Goal: Task Accomplishment & Management: Use online tool/utility

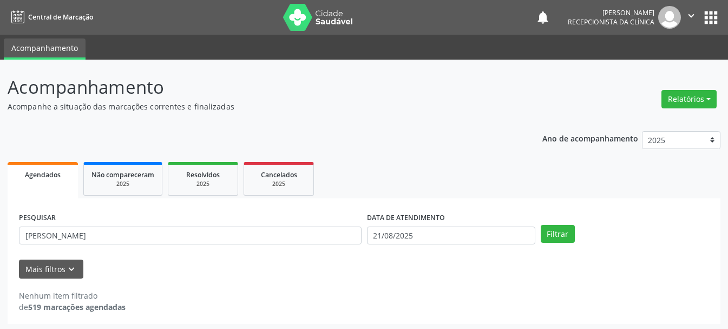
scroll to position [3, 0]
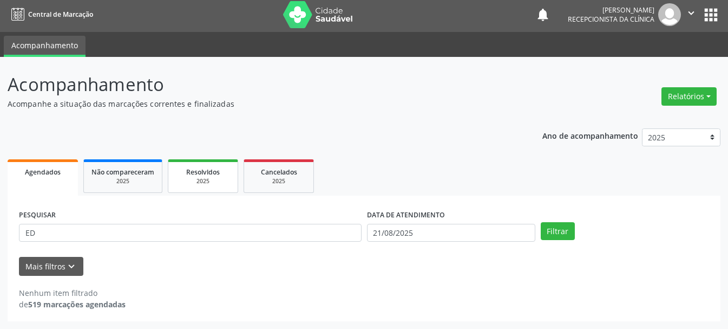
type input "E"
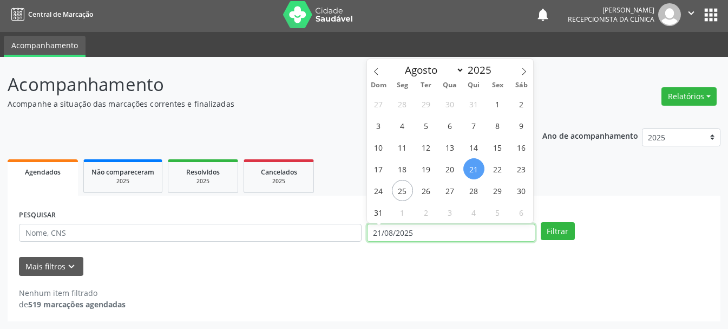
click at [438, 227] on input "21/08/2025" at bounding box center [451, 233] width 168 height 18
click at [404, 192] on span "25" at bounding box center [402, 190] width 21 height 21
type input "[DATE]"
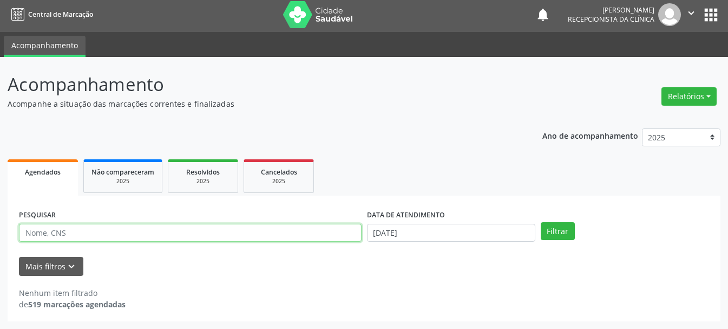
click at [223, 238] on input "text" at bounding box center [190, 233] width 343 height 18
type input "898002992533434"
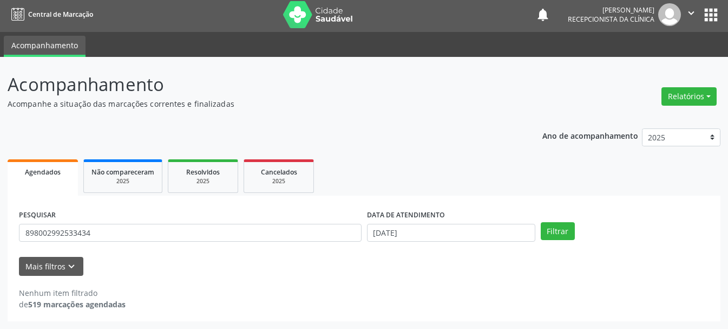
click at [561, 242] on div "PESQUISAR 898002992533434 DATA DE ATENDIMENTO [DATE] Filtrar" at bounding box center [363, 228] width 695 height 42
click at [561, 233] on button "Filtrar" at bounding box center [558, 231] width 34 height 18
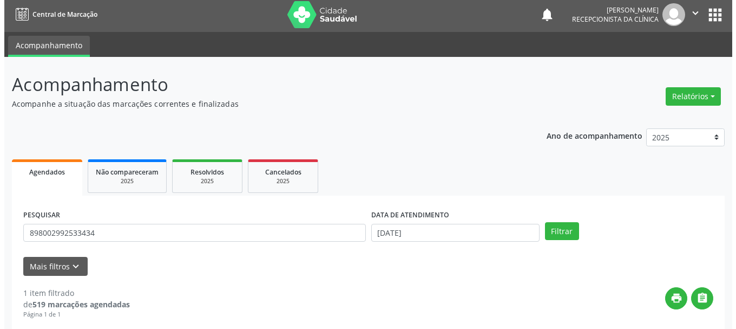
scroll to position [158, 0]
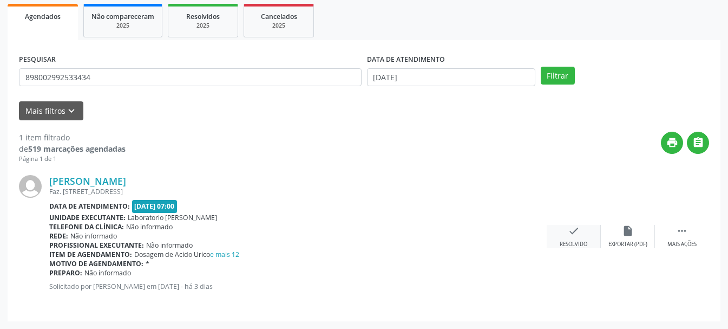
click at [569, 235] on icon "check" at bounding box center [574, 231] width 12 height 12
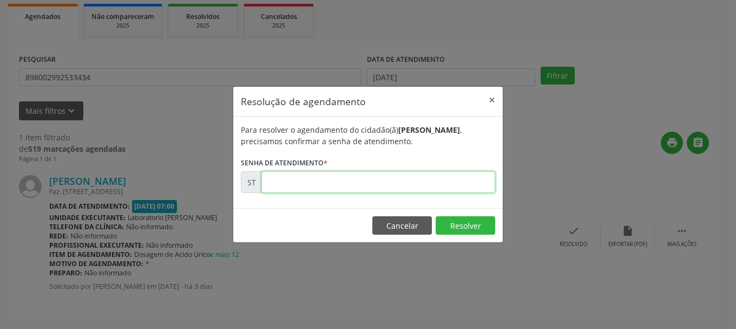
click at [361, 186] on input "text" at bounding box center [378, 182] width 234 height 22
type input "00017099"
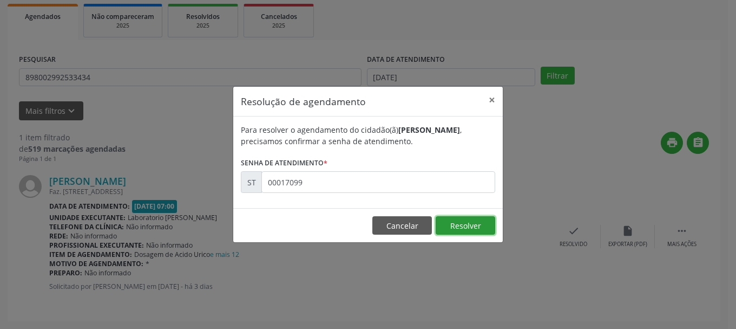
click at [468, 228] on button "Resolver" at bounding box center [466, 225] width 60 height 18
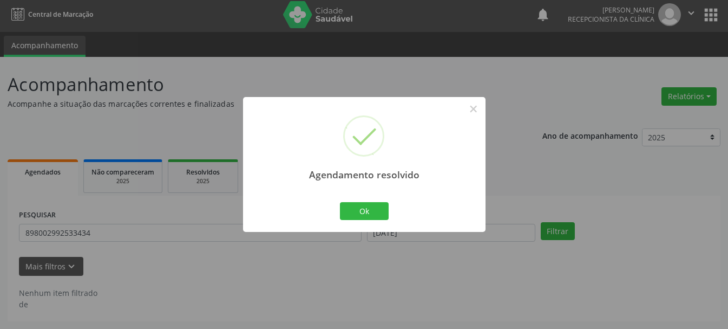
scroll to position [3, 0]
click at [373, 219] on button "Ok" at bounding box center [364, 211] width 49 height 18
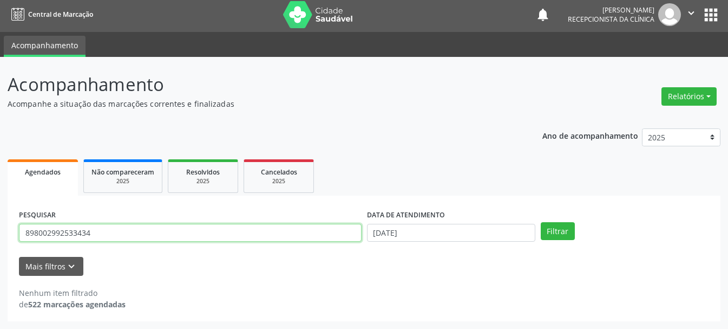
click at [271, 234] on input "898002992533434" at bounding box center [190, 233] width 343 height 18
type input "8"
type input "898050063602387"
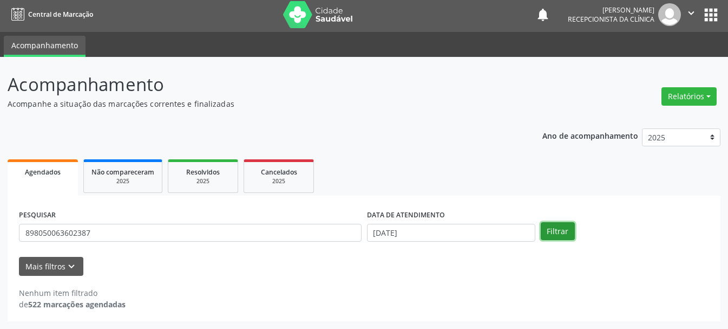
click at [567, 228] on button "Filtrar" at bounding box center [558, 231] width 34 height 18
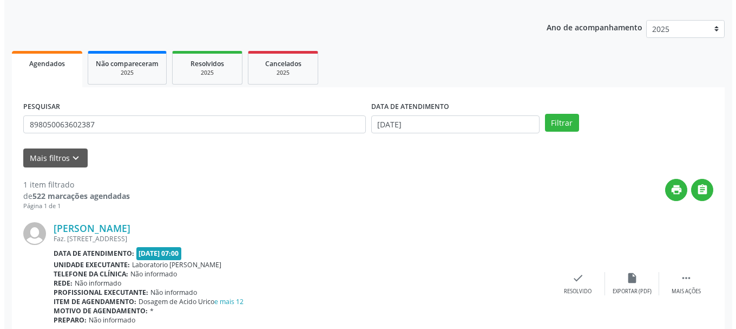
scroll to position [158, 0]
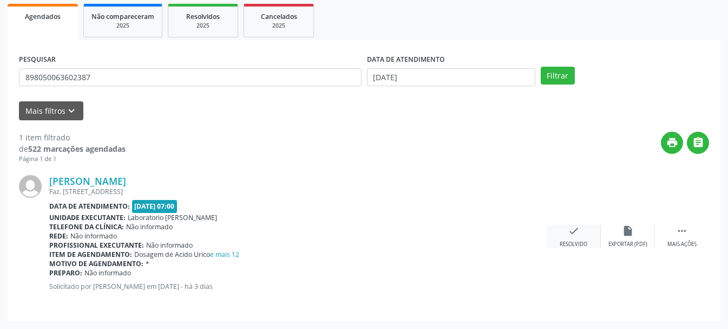
click at [577, 237] on icon "check" at bounding box center [574, 231] width 12 height 12
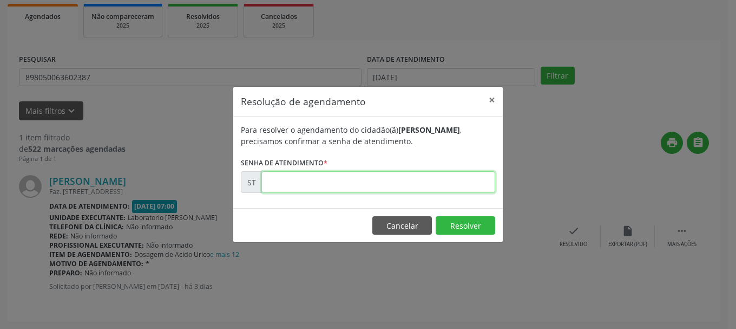
click at [430, 182] on input "text" at bounding box center [378, 182] width 234 height 22
type input "00017097"
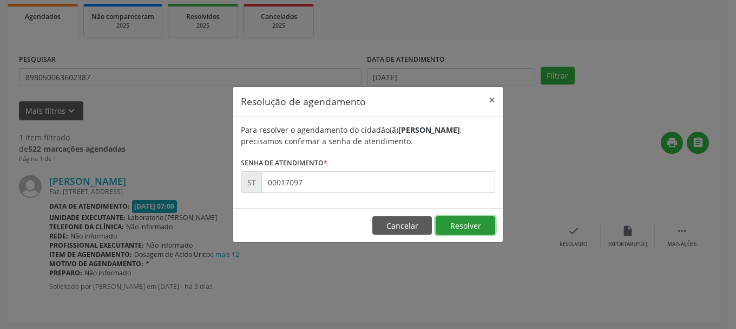
click at [478, 228] on button "Resolver" at bounding box center [466, 225] width 60 height 18
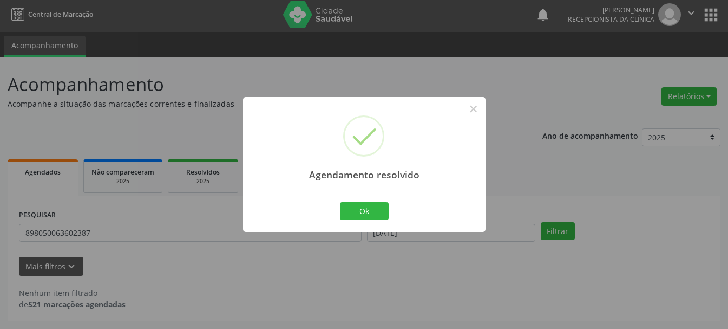
scroll to position [3, 0]
click at [375, 212] on button "Ok" at bounding box center [364, 211] width 49 height 18
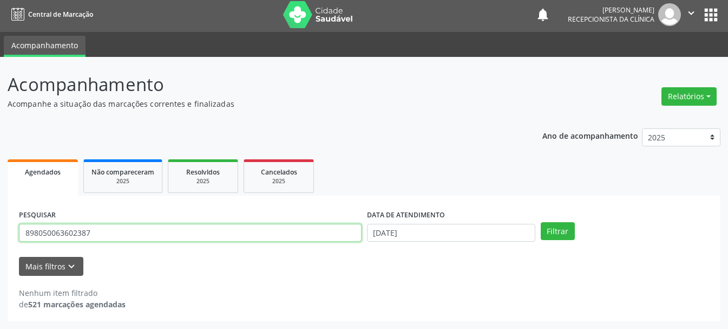
click at [187, 234] on input "898050063602387" at bounding box center [190, 233] width 343 height 18
type input "8"
type input "709604657654872"
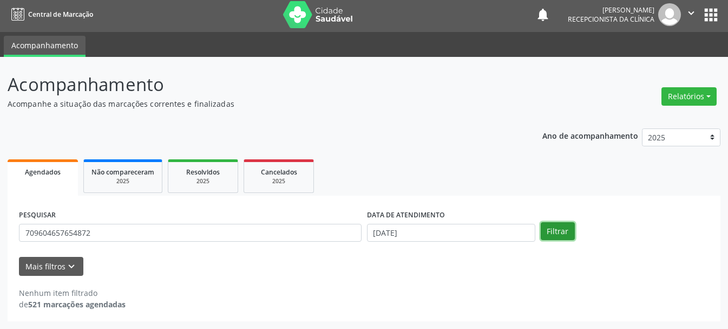
click at [550, 228] on button "Filtrar" at bounding box center [558, 231] width 34 height 18
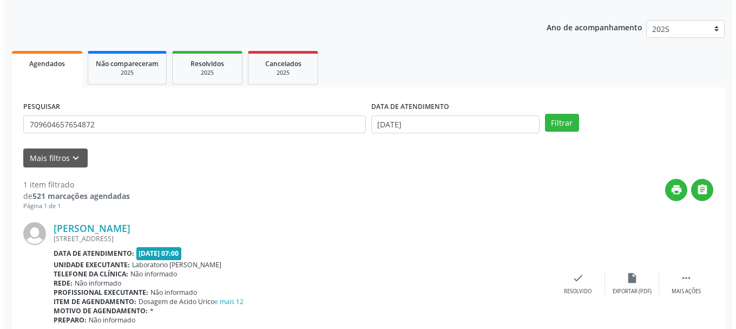
scroll to position [158, 0]
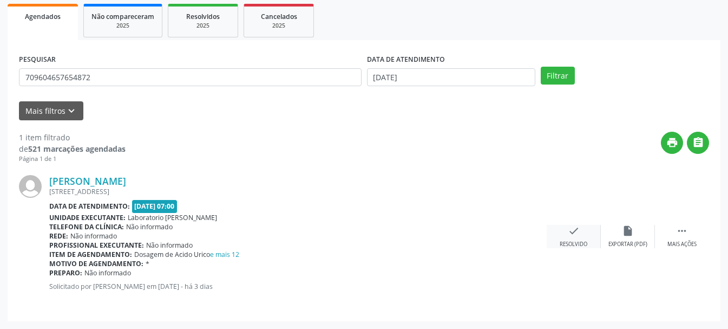
click at [563, 230] on div "check Resolvido" at bounding box center [574, 236] width 54 height 23
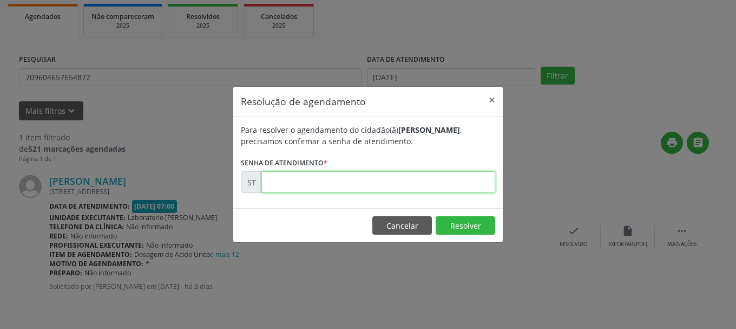
click at [400, 187] on input "text" at bounding box center [378, 182] width 234 height 22
type input "00017083"
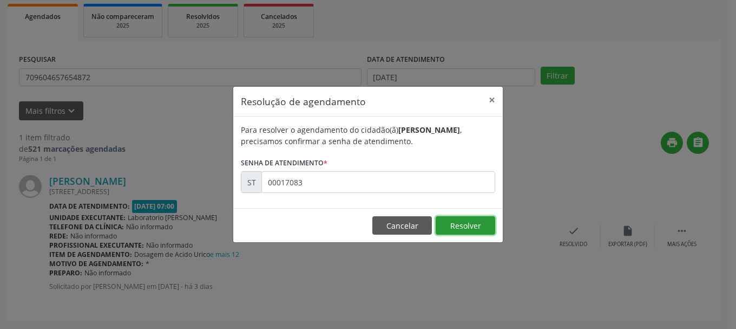
click at [473, 222] on button "Resolver" at bounding box center [466, 225] width 60 height 18
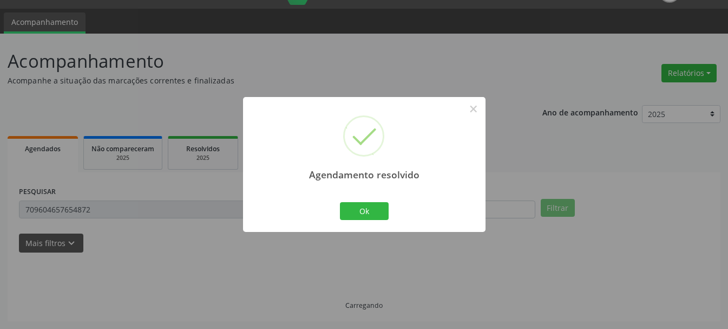
scroll to position [3, 0]
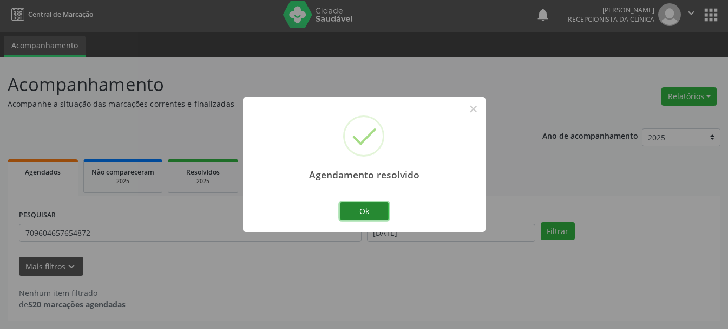
click at [349, 207] on button "Ok" at bounding box center [364, 211] width 49 height 18
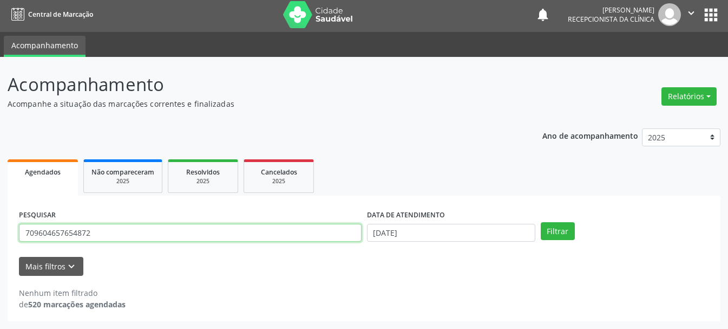
click at [299, 227] on input "709604657654872" at bounding box center [190, 233] width 343 height 18
type input "700002890290500"
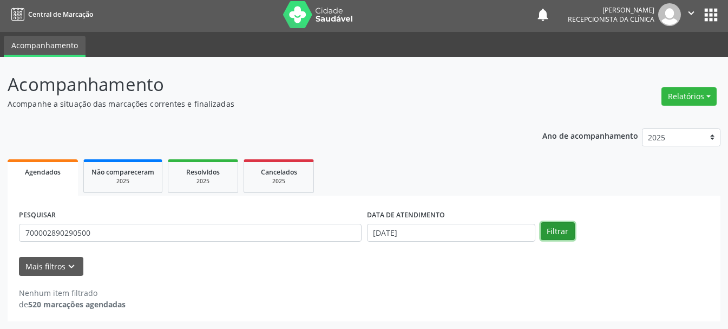
click at [568, 238] on button "Filtrar" at bounding box center [558, 231] width 34 height 18
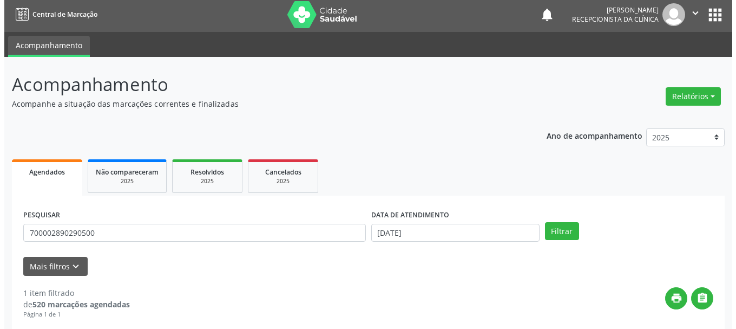
scroll to position [158, 0]
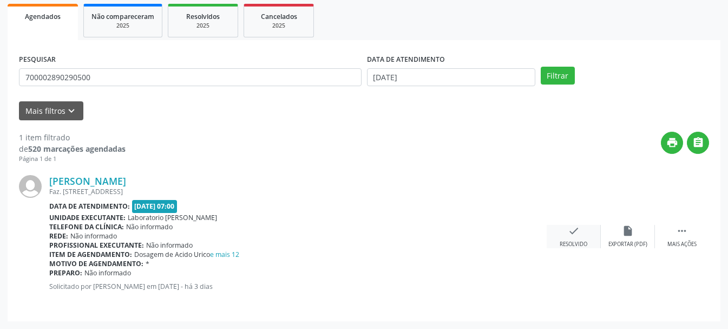
click at [570, 234] on icon "check" at bounding box center [574, 231] width 12 height 12
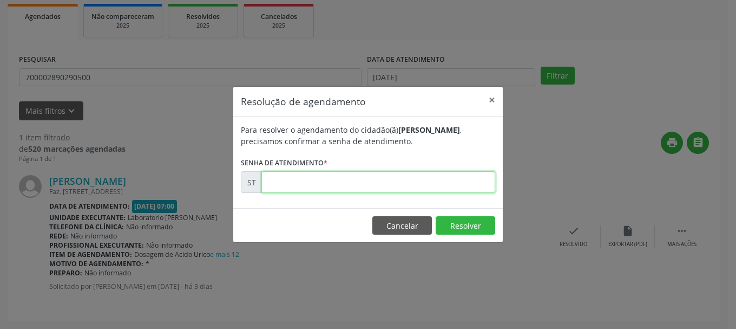
click at [452, 182] on input "text" at bounding box center [378, 182] width 234 height 22
type input "00017092"
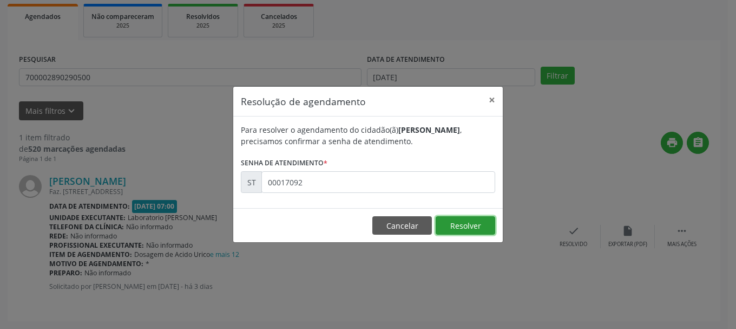
click at [482, 226] on button "Resolver" at bounding box center [466, 225] width 60 height 18
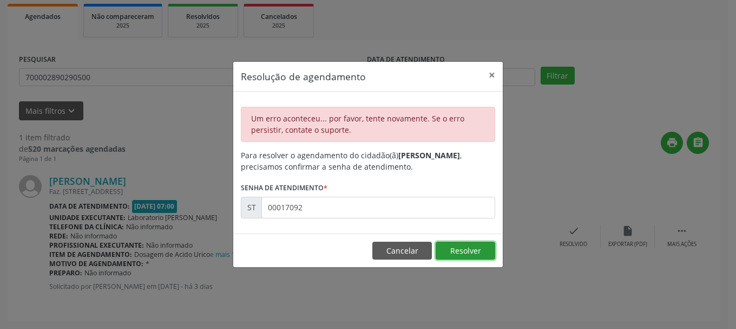
click at [461, 252] on button "Resolver" at bounding box center [466, 250] width 60 height 18
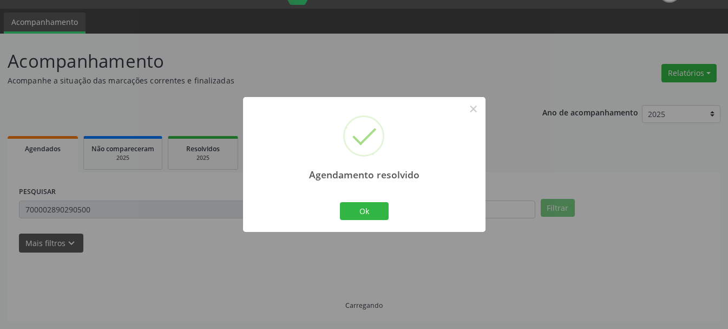
scroll to position [3, 0]
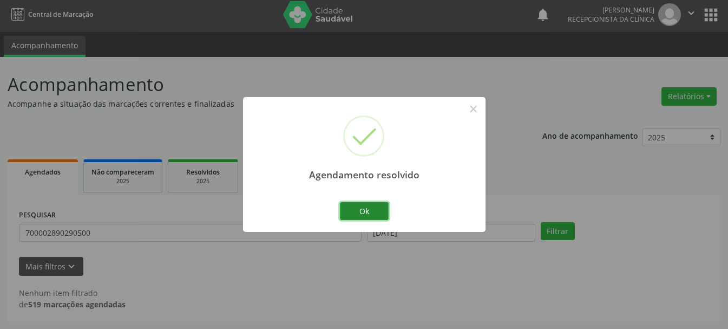
click at [387, 214] on button "Ok" at bounding box center [364, 211] width 49 height 18
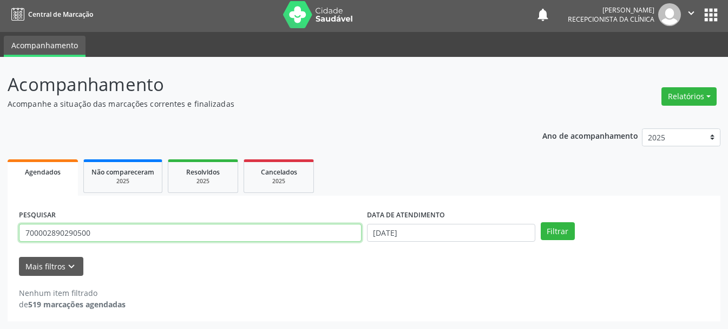
click at [304, 230] on input "700002890290500" at bounding box center [190, 233] width 343 height 18
type input "7"
type input "160899198620005"
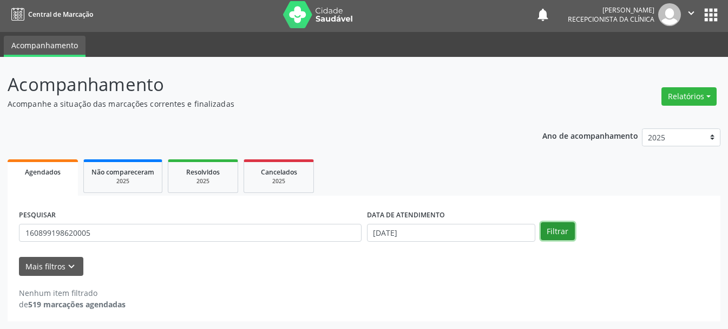
click at [549, 227] on button "Filtrar" at bounding box center [558, 231] width 34 height 18
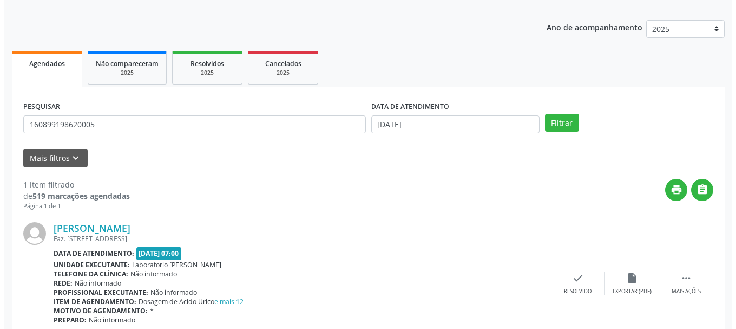
scroll to position [158, 0]
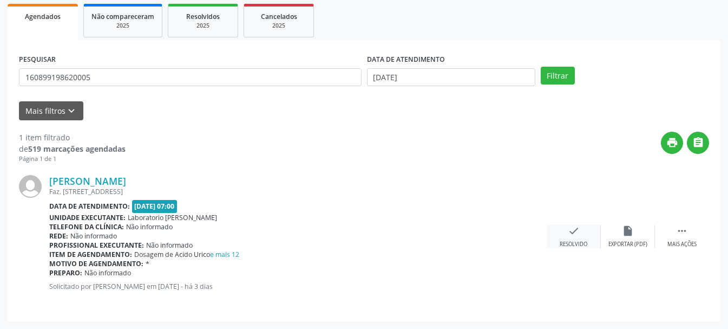
click at [573, 234] on icon "check" at bounding box center [574, 231] width 12 height 12
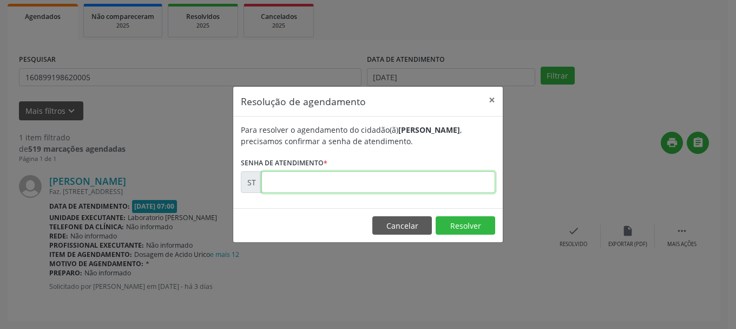
click at [284, 185] on input "text" at bounding box center [378, 182] width 234 height 22
type input "00017087"
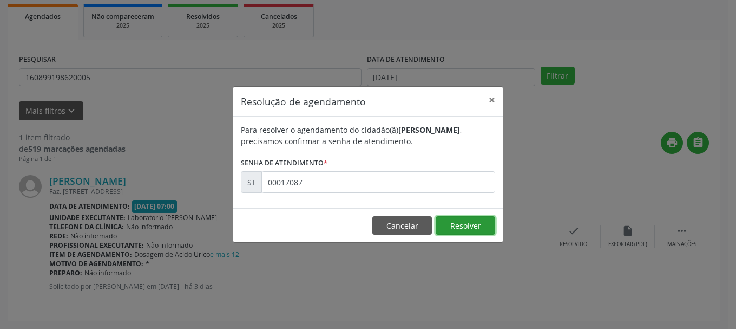
click at [474, 221] on button "Resolver" at bounding box center [466, 225] width 60 height 18
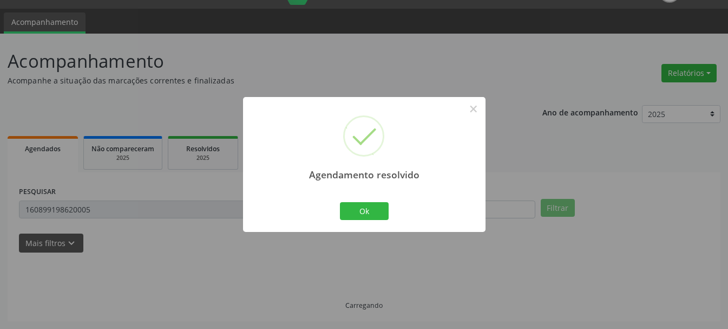
scroll to position [3, 0]
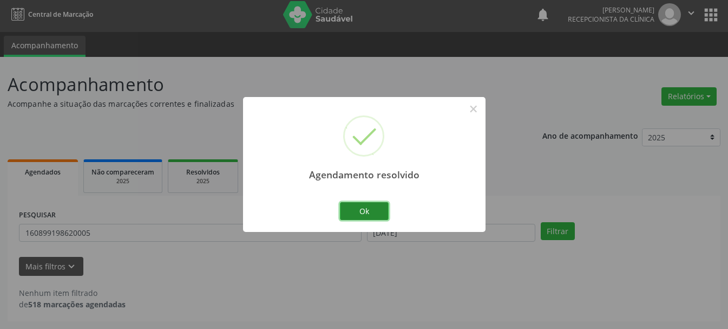
click at [345, 208] on button "Ok" at bounding box center [364, 211] width 49 height 18
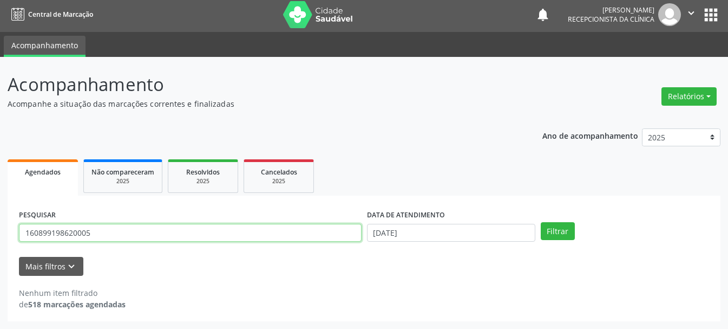
click at [287, 226] on input "160899198620005" at bounding box center [190, 233] width 343 height 18
type input "1"
type input "704803543020943"
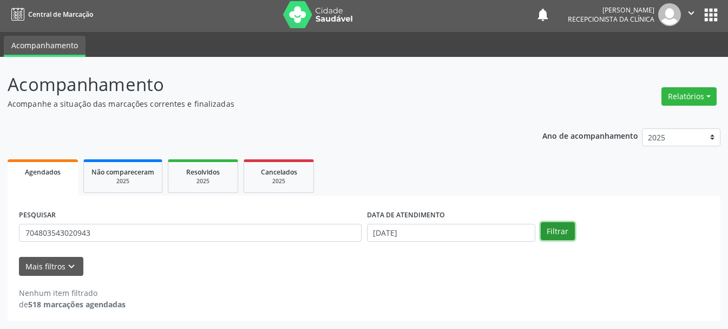
click at [547, 222] on button "Filtrar" at bounding box center [558, 231] width 34 height 18
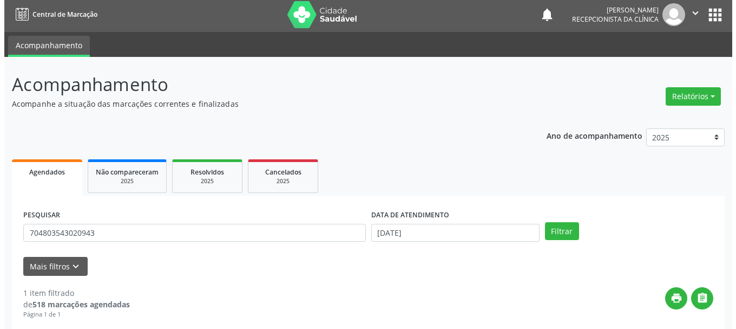
scroll to position [158, 0]
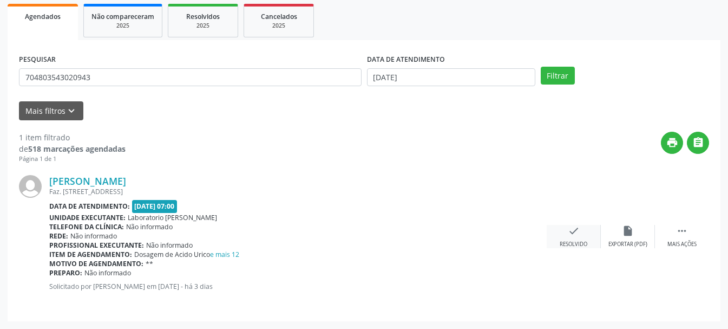
click at [563, 241] on div "Resolvido" at bounding box center [574, 244] width 28 height 8
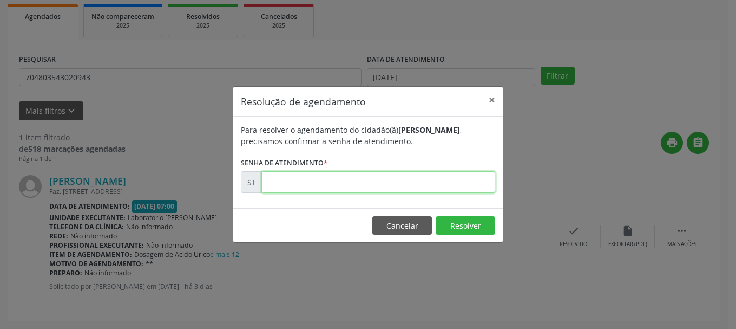
click at [404, 182] on input "text" at bounding box center [378, 182] width 234 height 22
type input "00017085"
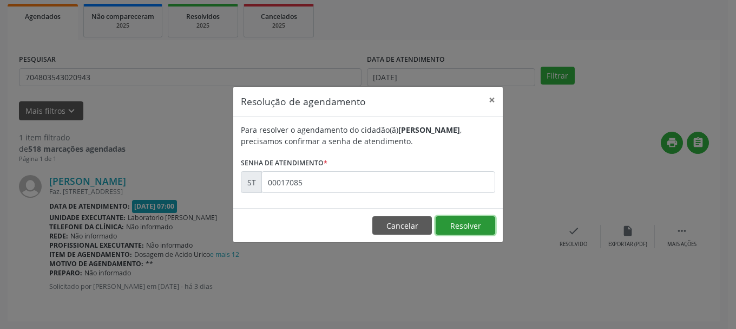
click at [464, 222] on button "Resolver" at bounding box center [466, 225] width 60 height 18
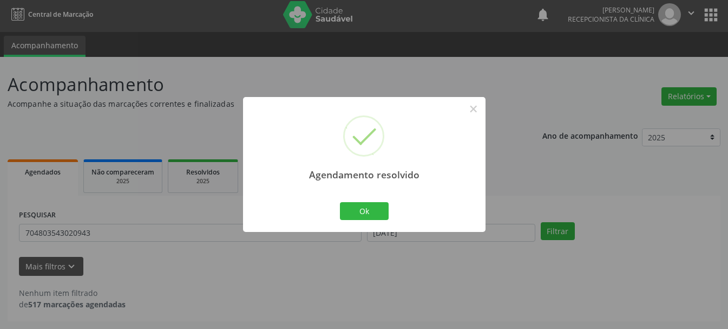
scroll to position [3, 0]
click at [353, 206] on button "Ok" at bounding box center [364, 211] width 49 height 18
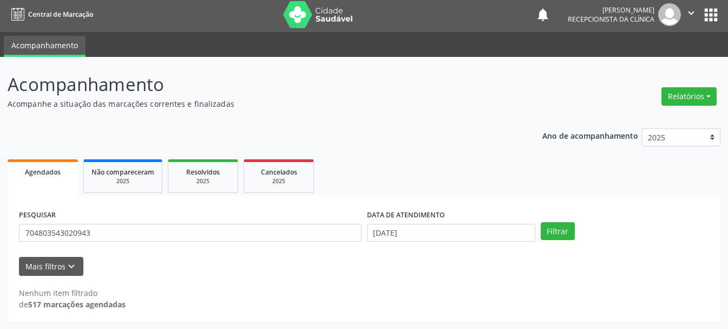
click at [278, 222] on div "PESQUISAR 704803543020943" at bounding box center [190, 228] width 348 height 42
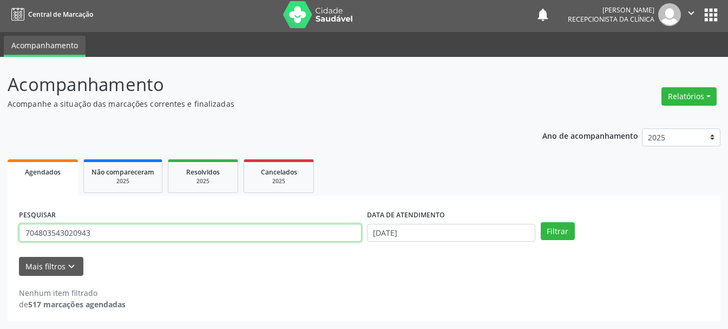
click at [276, 230] on input "704803543020943" at bounding box center [190, 233] width 343 height 18
type input "7"
type input "898003712946807"
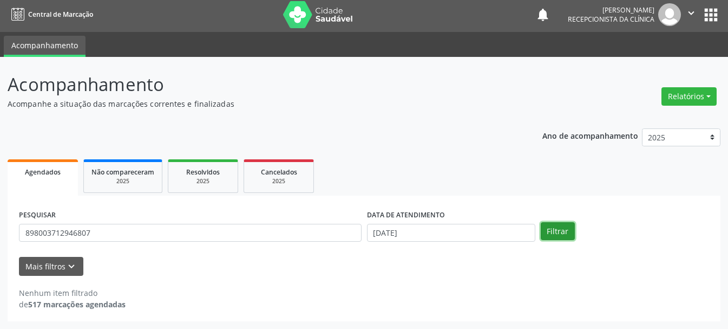
click at [565, 237] on button "Filtrar" at bounding box center [558, 231] width 34 height 18
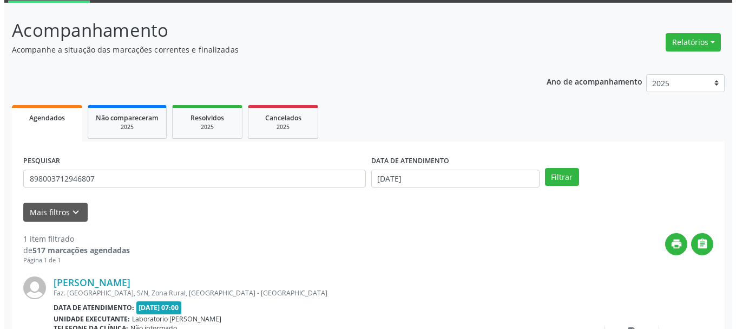
scroll to position [111, 0]
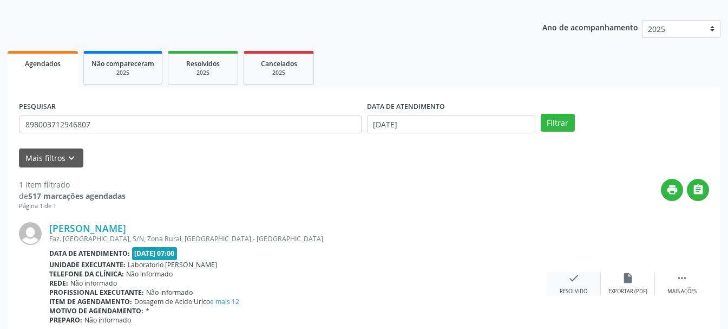
click at [564, 281] on div "check Resolvido" at bounding box center [574, 283] width 54 height 23
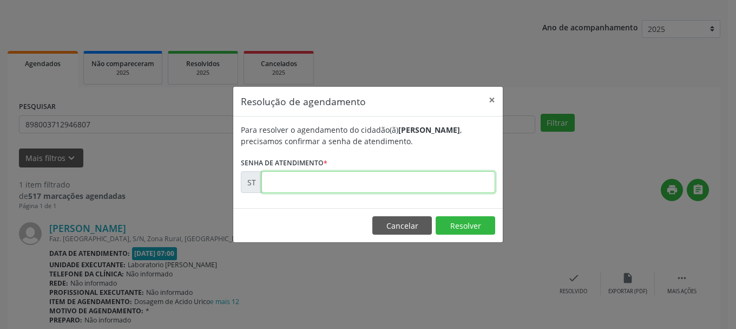
click at [344, 186] on input "text" at bounding box center [378, 182] width 234 height 22
type input "00017079"
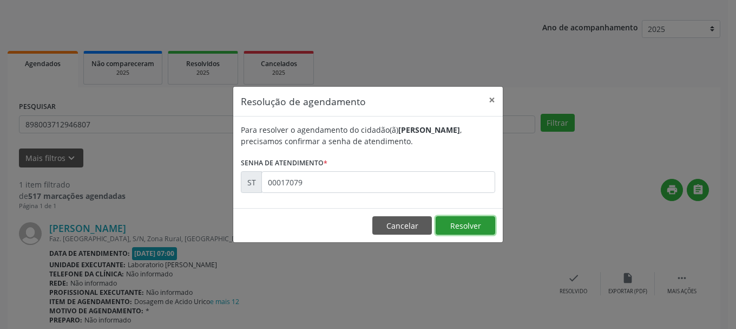
click at [478, 231] on button "Resolver" at bounding box center [466, 225] width 60 height 18
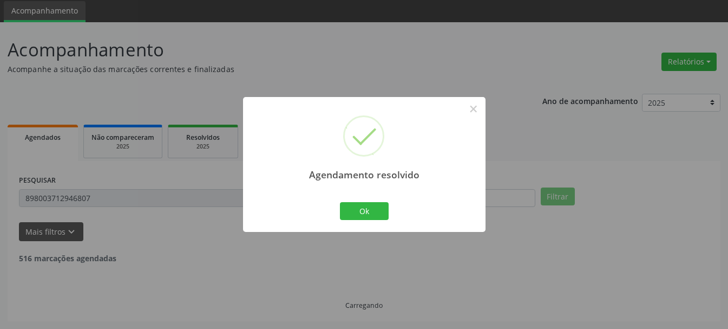
scroll to position [3, 0]
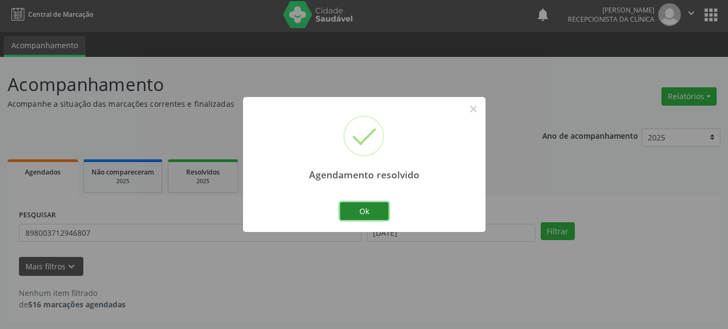
click at [355, 207] on button "Ok" at bounding box center [364, 211] width 49 height 18
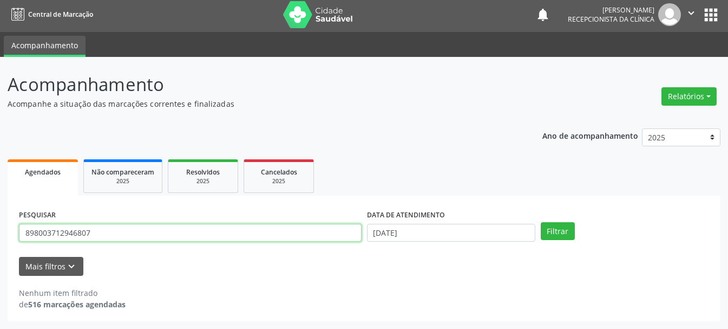
click at [266, 229] on input "898003712946807" at bounding box center [190, 233] width 343 height 18
type input "8"
type input "707001866758634"
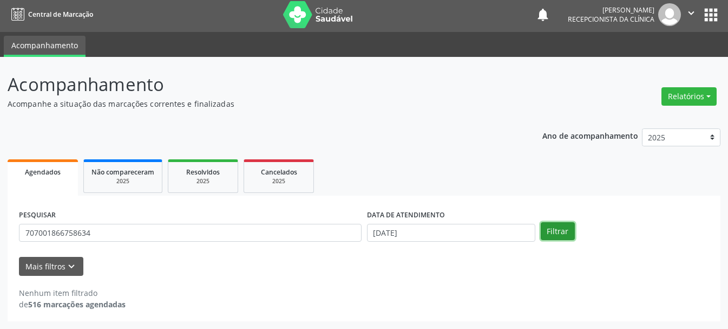
click at [552, 231] on button "Filtrar" at bounding box center [558, 231] width 34 height 18
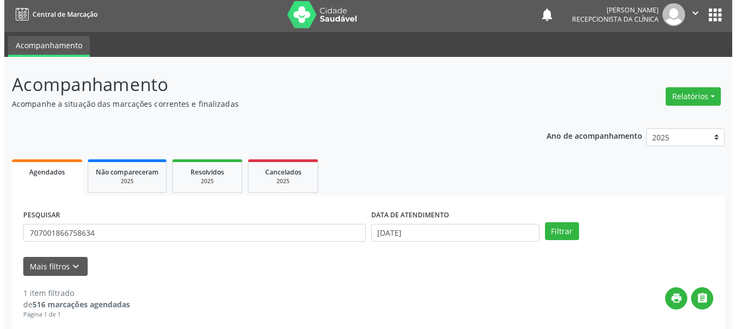
scroll to position [158, 0]
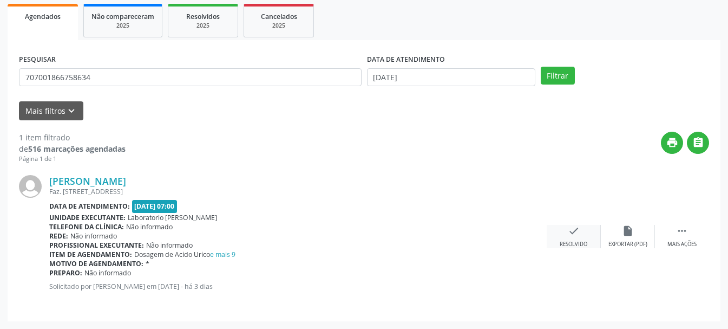
click at [568, 239] on div "check Resolvido" at bounding box center [574, 236] width 54 height 23
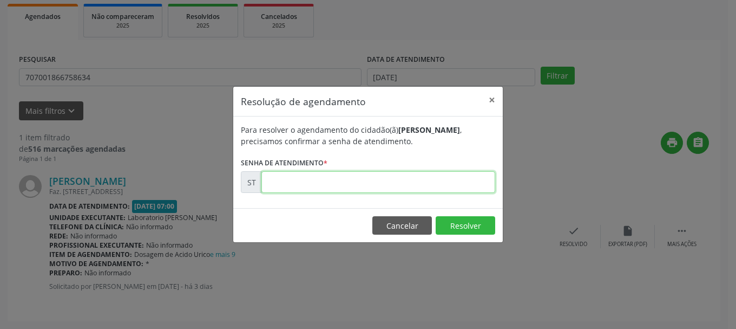
click at [284, 193] on input "text" at bounding box center [378, 182] width 234 height 22
type input "00017077"
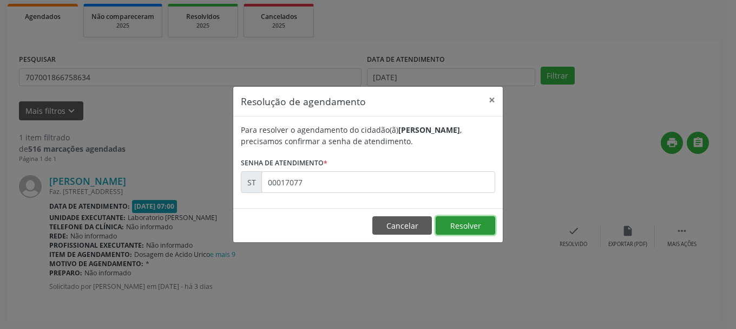
click at [482, 224] on button "Resolver" at bounding box center [466, 225] width 60 height 18
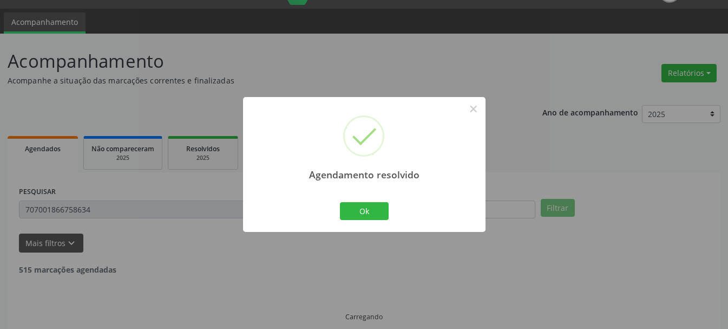
scroll to position [3, 0]
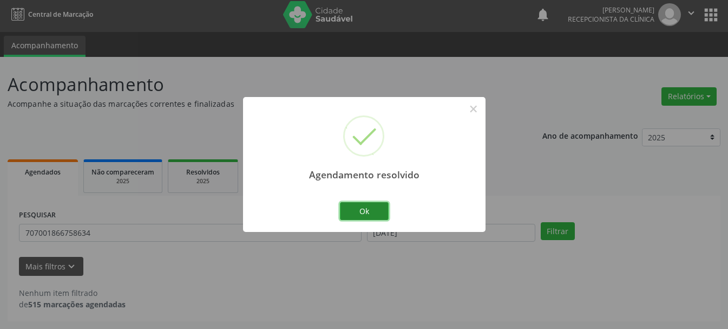
click at [367, 210] on button "Ok" at bounding box center [364, 211] width 49 height 18
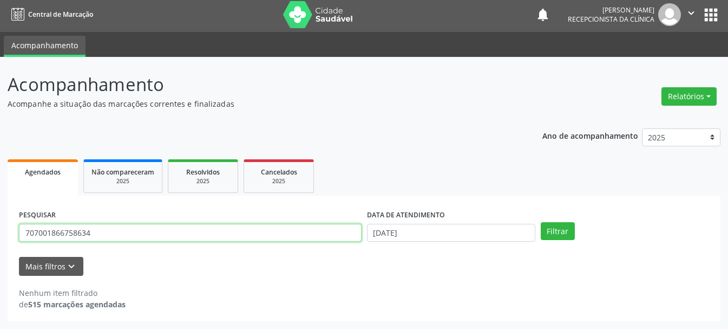
click at [204, 238] on input "707001866758634" at bounding box center [190, 233] width 343 height 18
type input "7"
type input "898005915058908"
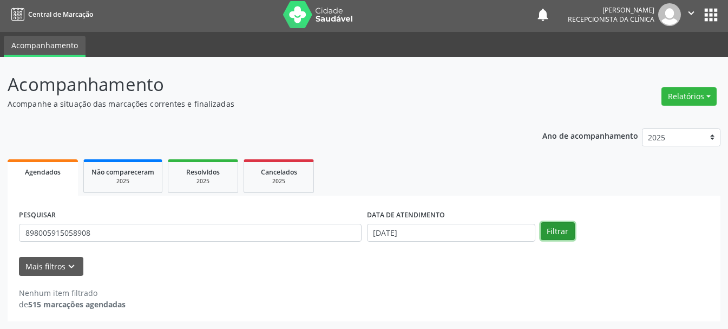
click at [569, 238] on button "Filtrar" at bounding box center [558, 231] width 34 height 18
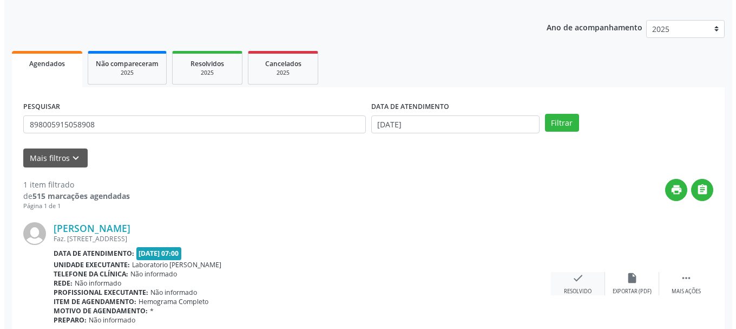
scroll to position [158, 0]
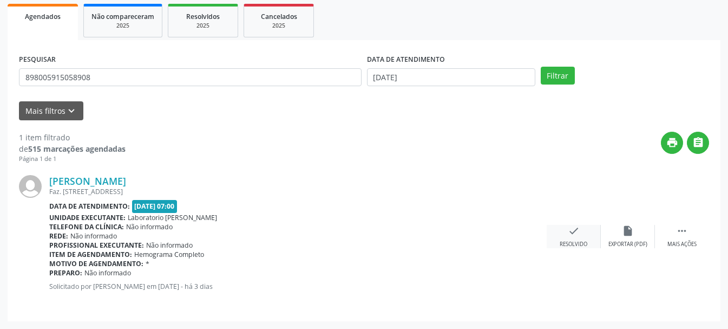
click at [582, 240] on div "check Resolvido" at bounding box center [574, 236] width 54 height 23
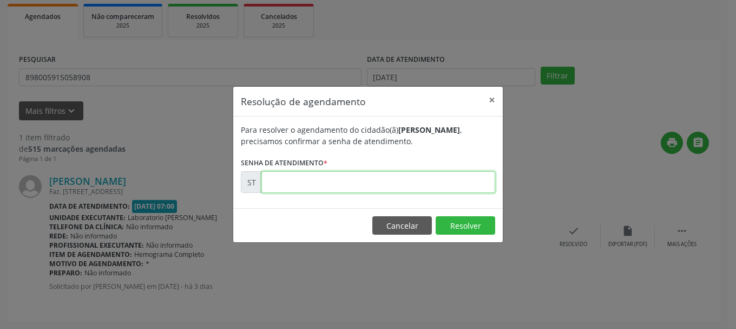
click at [346, 180] on input "text" at bounding box center [378, 182] width 234 height 22
type input "00017075"
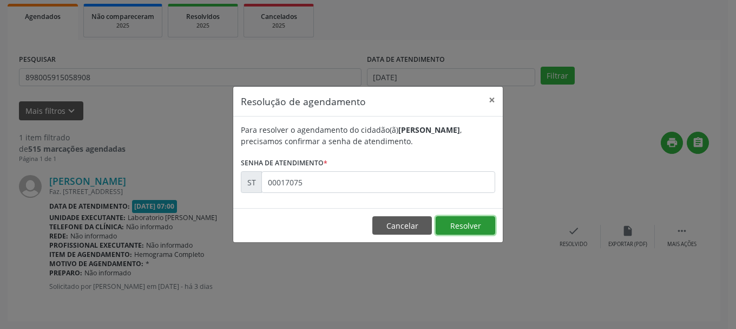
click at [480, 232] on button "Resolver" at bounding box center [466, 225] width 60 height 18
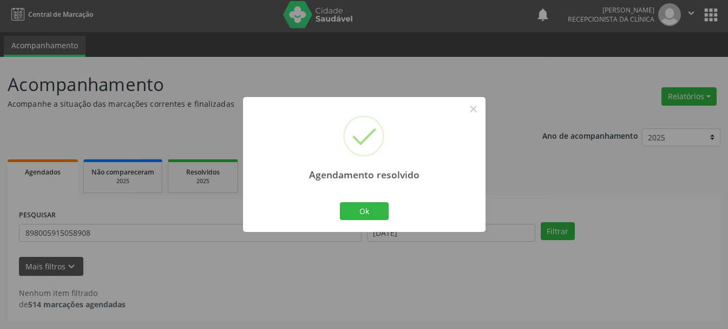
scroll to position [3, 0]
click at [363, 208] on button "Ok" at bounding box center [364, 211] width 49 height 18
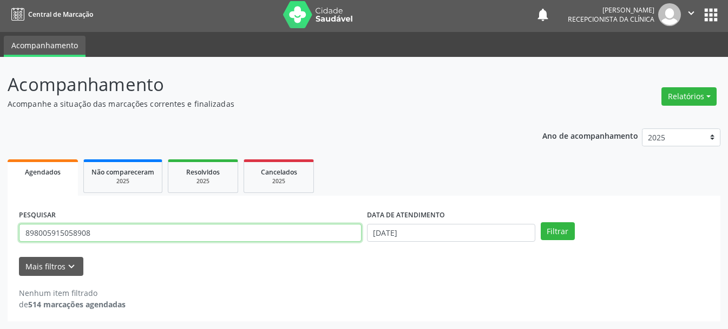
click at [325, 225] on input "898005915058908" at bounding box center [190, 233] width 343 height 18
type input "8"
type input "700308983137136"
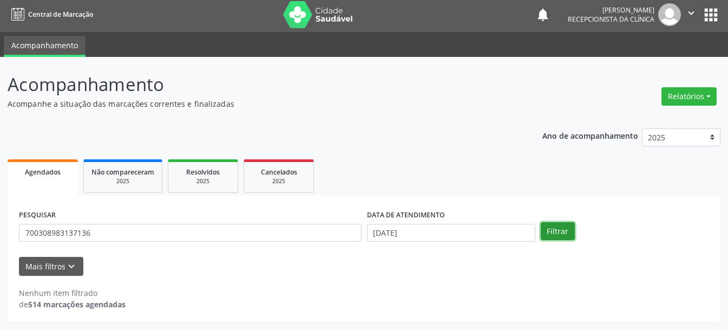
click at [572, 228] on button "Filtrar" at bounding box center [558, 231] width 34 height 18
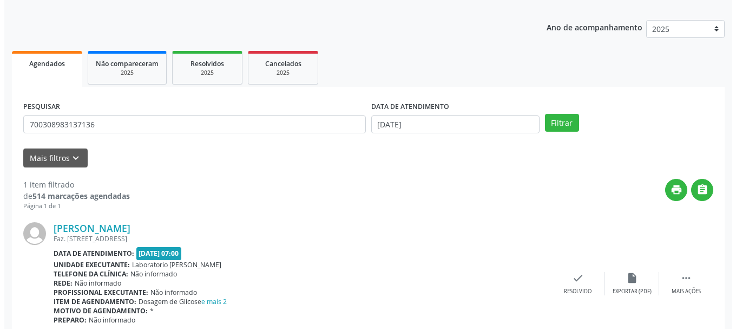
scroll to position [158, 0]
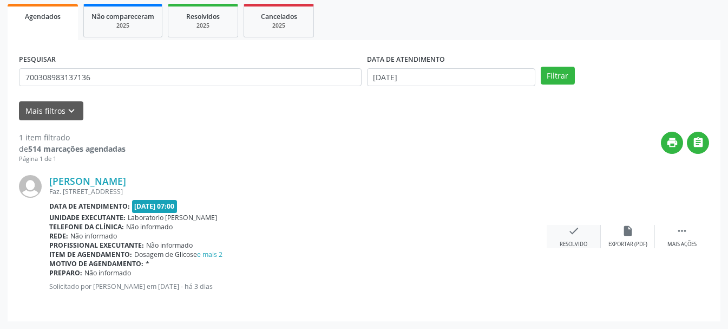
click at [560, 242] on div "Resolvido" at bounding box center [574, 244] width 28 height 8
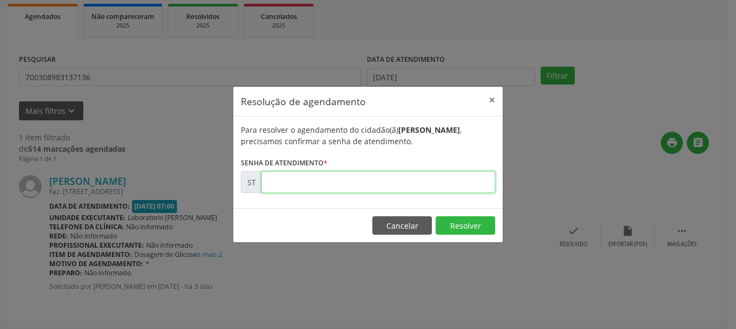
click at [433, 180] on input "text" at bounding box center [378, 182] width 234 height 22
type input "00017073"
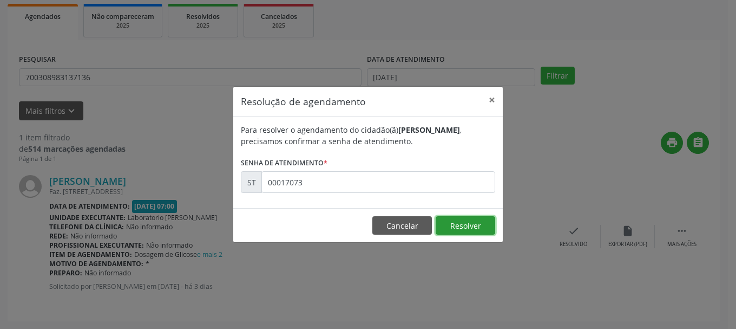
click at [485, 226] on button "Resolver" at bounding box center [466, 225] width 60 height 18
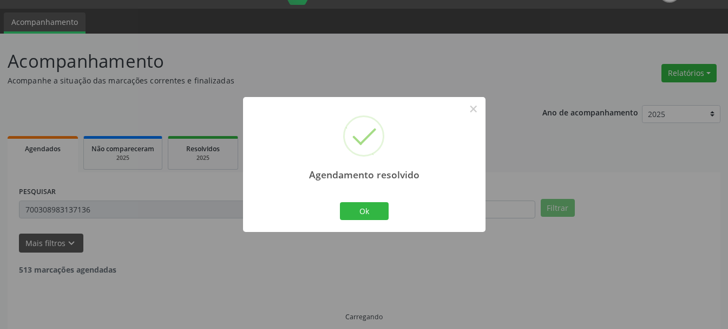
scroll to position [3, 0]
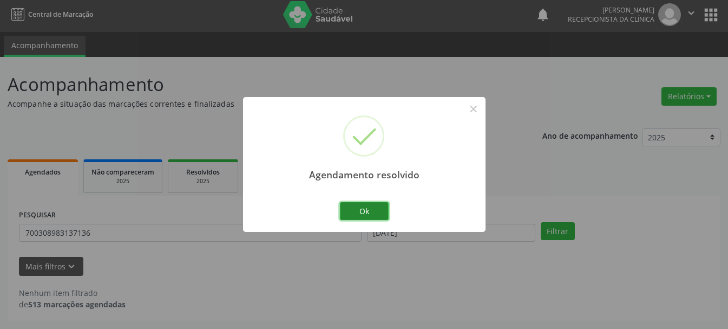
click at [340, 217] on button "Ok" at bounding box center [364, 211] width 49 height 18
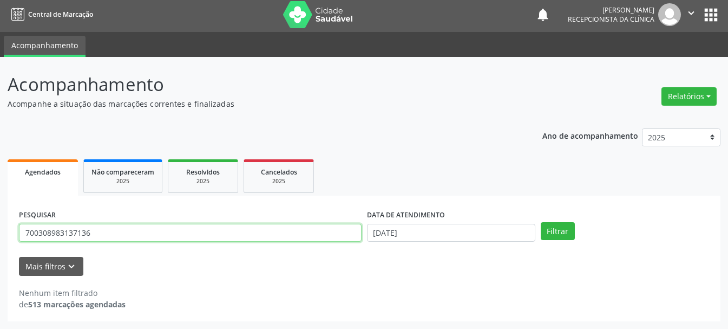
click at [212, 224] on input "700308983137136" at bounding box center [190, 233] width 343 height 18
type input "7"
type input "705506415075110"
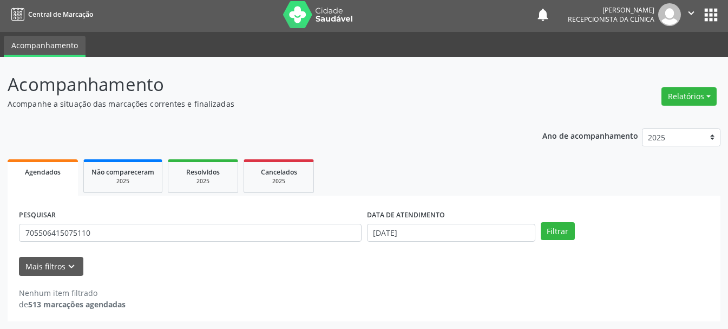
click at [576, 233] on div "Filtrar" at bounding box center [625, 231] width 174 height 18
click at [560, 231] on button "Filtrar" at bounding box center [558, 231] width 34 height 18
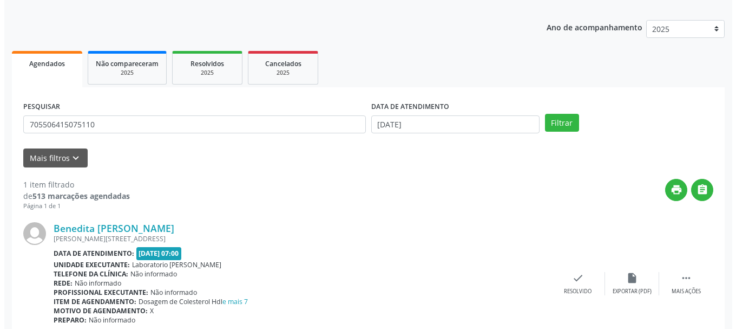
scroll to position [158, 0]
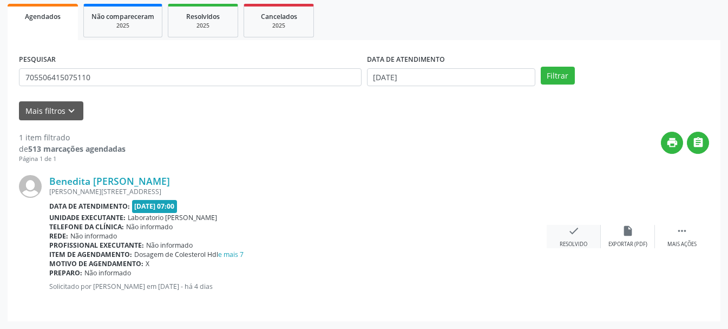
click at [574, 238] on div "check Resolvido" at bounding box center [574, 236] width 54 height 23
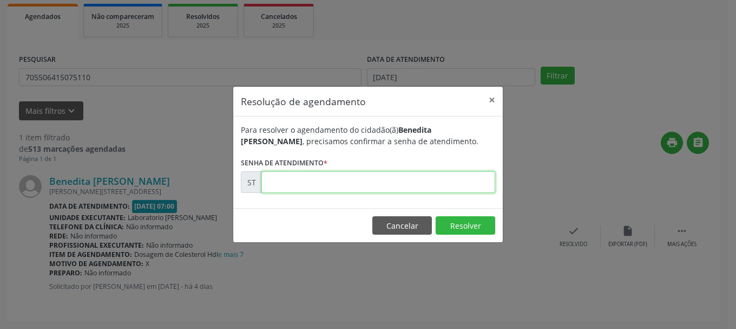
click at [385, 187] on input "text" at bounding box center [378, 182] width 234 height 22
type input "00016992"
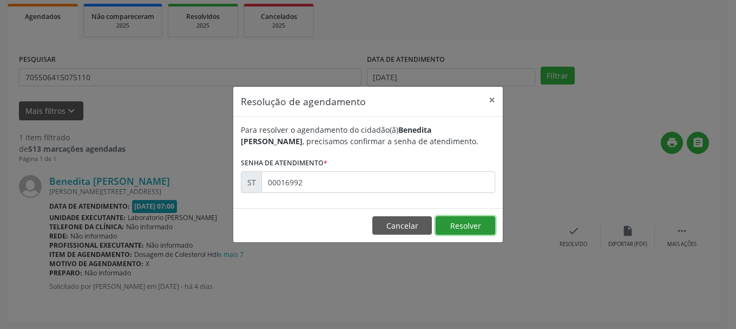
click at [466, 230] on button "Resolver" at bounding box center [466, 225] width 60 height 18
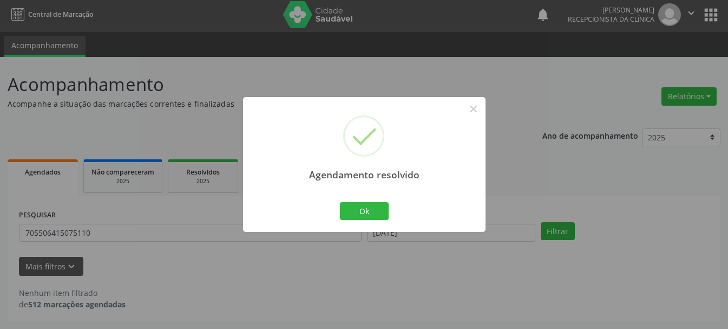
scroll to position [3, 0]
click at [383, 210] on button "Ok" at bounding box center [364, 211] width 49 height 18
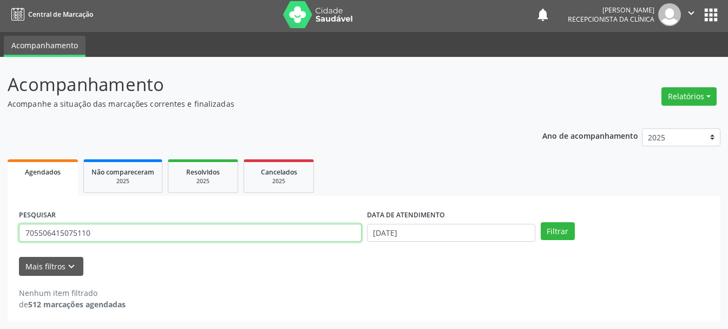
click at [248, 235] on input "705506415075110" at bounding box center [190, 233] width 343 height 18
type input "7"
type input "898003732271783"
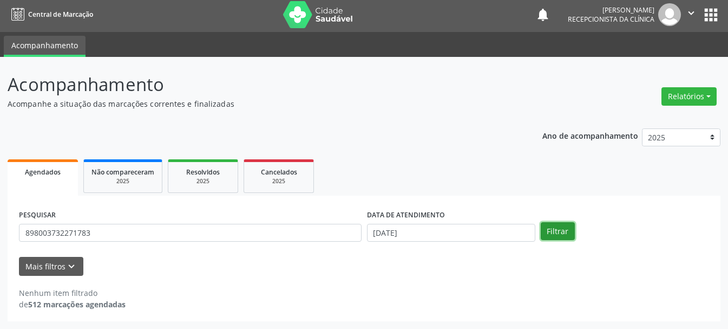
click at [565, 236] on button "Filtrar" at bounding box center [558, 231] width 34 height 18
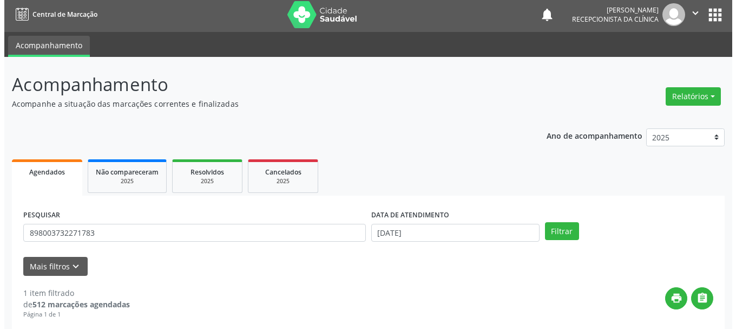
scroll to position [158, 0]
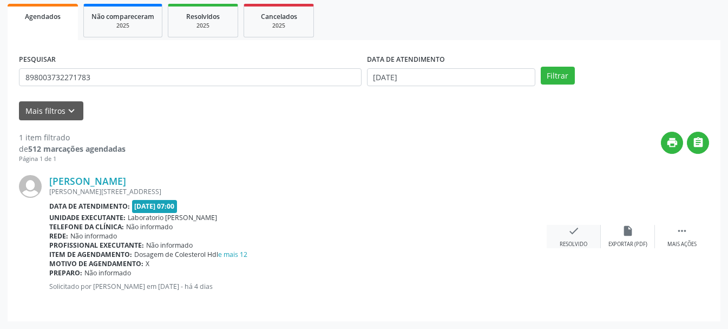
click at [587, 235] on div "check Resolvido" at bounding box center [574, 236] width 54 height 23
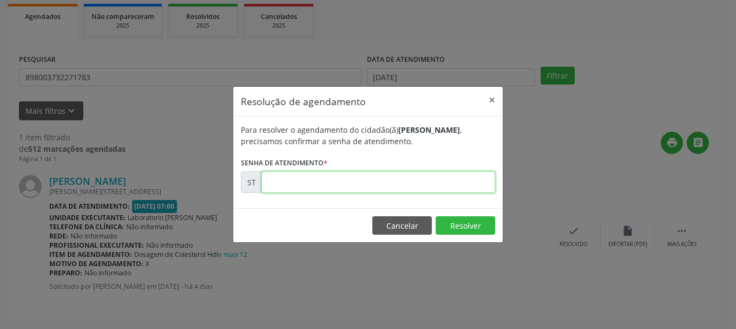
click at [358, 182] on input "text" at bounding box center [378, 182] width 234 height 22
type input "00016990"
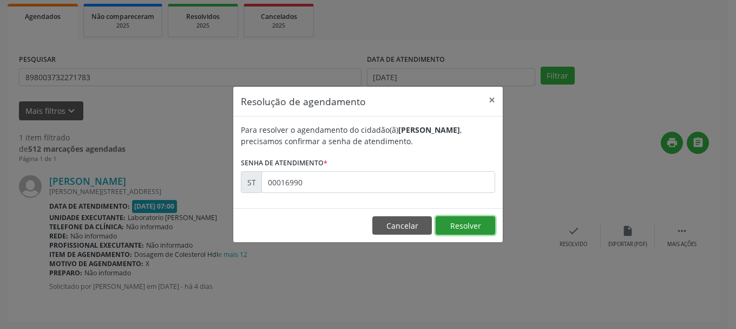
click at [481, 231] on button "Resolver" at bounding box center [466, 225] width 60 height 18
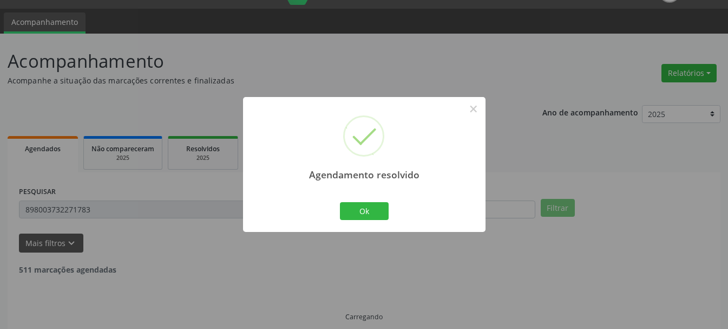
scroll to position [3, 0]
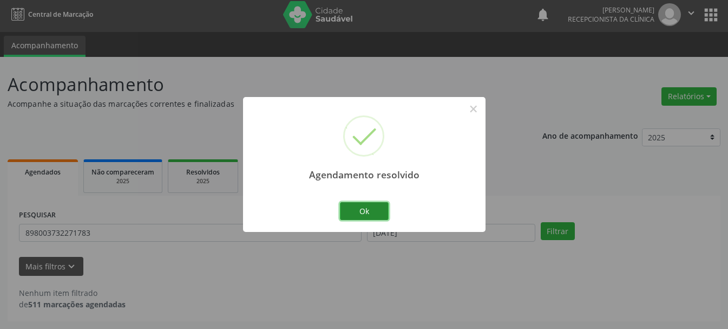
click at [362, 212] on button "Ok" at bounding box center [364, 211] width 49 height 18
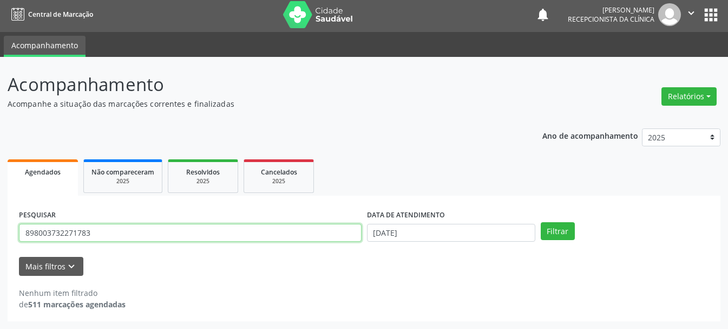
click at [320, 236] on input "898003732271783" at bounding box center [190, 233] width 343 height 18
type input "8"
type input "706404130952889"
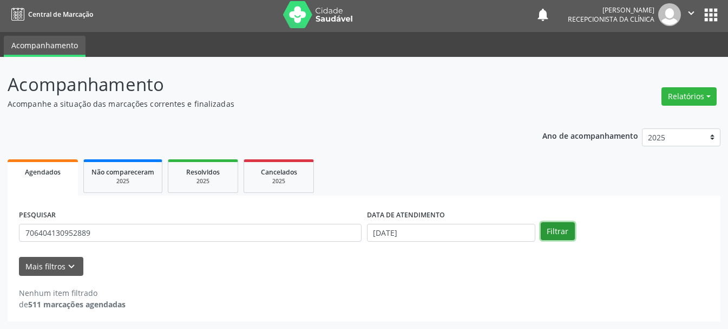
click at [567, 227] on button "Filtrar" at bounding box center [558, 231] width 34 height 18
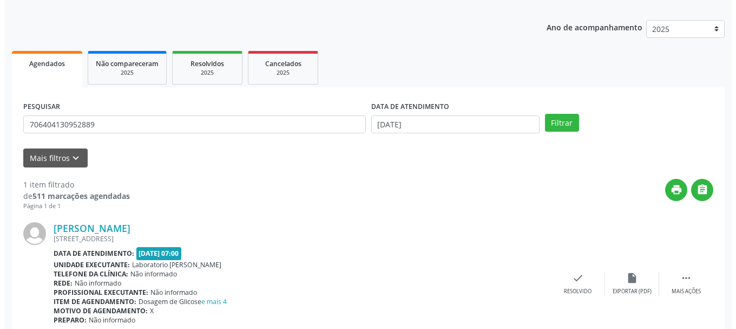
scroll to position [158, 0]
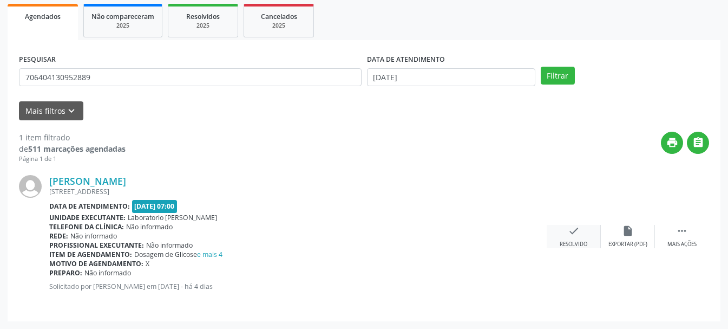
click at [578, 229] on icon "check" at bounding box center [574, 231] width 12 height 12
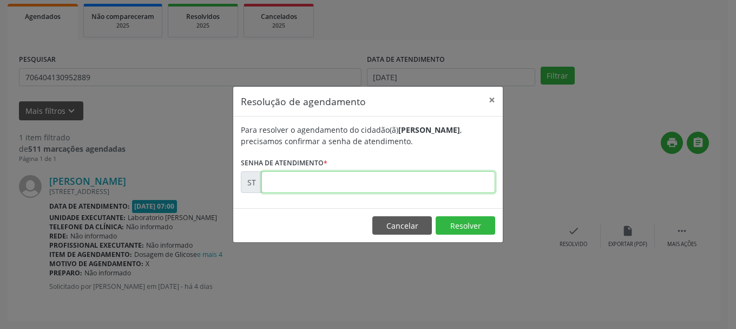
click at [278, 176] on input "text" at bounding box center [378, 182] width 234 height 22
type input "00016912"
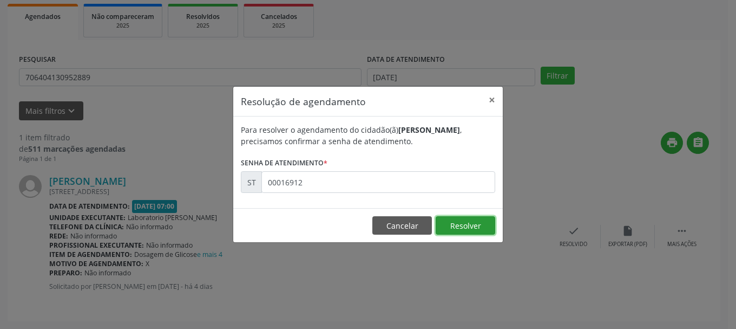
click at [486, 225] on button "Resolver" at bounding box center [466, 225] width 60 height 18
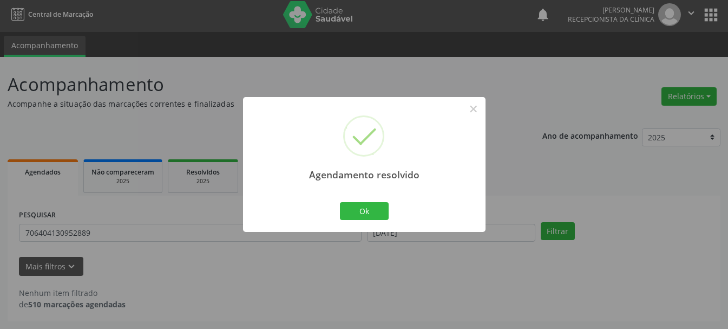
scroll to position [3, 0]
click at [383, 213] on button "Ok" at bounding box center [364, 211] width 49 height 18
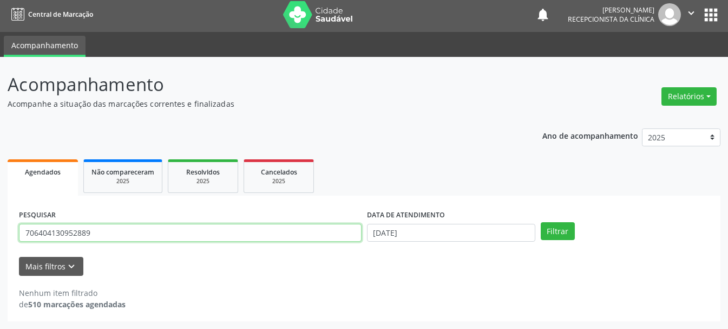
click at [347, 229] on input "706404130952889" at bounding box center [190, 233] width 343 height 18
type input "7"
type input "898004986548133"
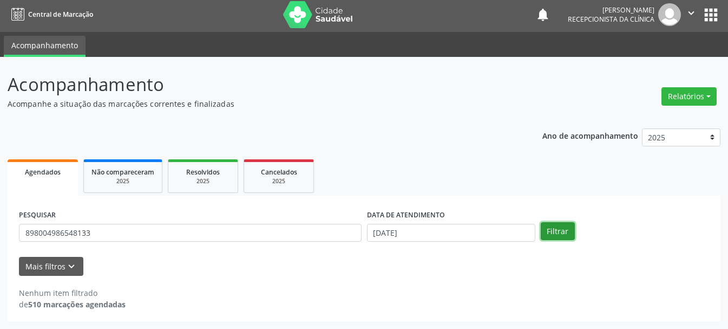
click at [554, 223] on button "Filtrar" at bounding box center [558, 231] width 34 height 18
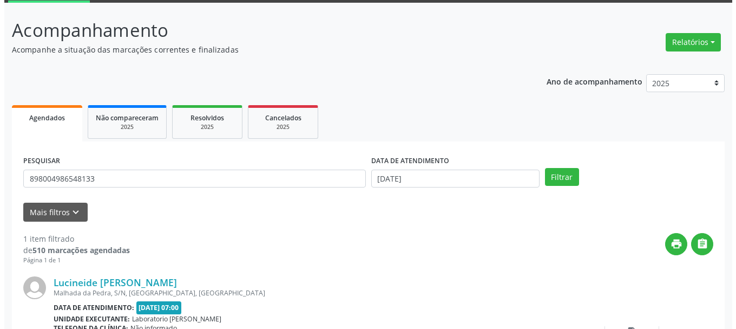
scroll to position [158, 0]
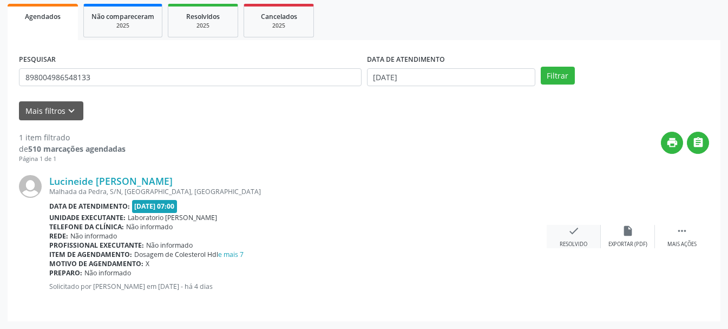
click at [569, 242] on div "Resolvido" at bounding box center [574, 244] width 28 height 8
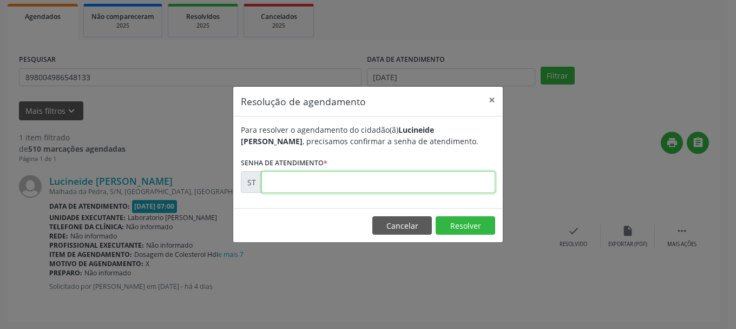
click at [361, 182] on input "text" at bounding box center [378, 182] width 234 height 22
type input "00016996"
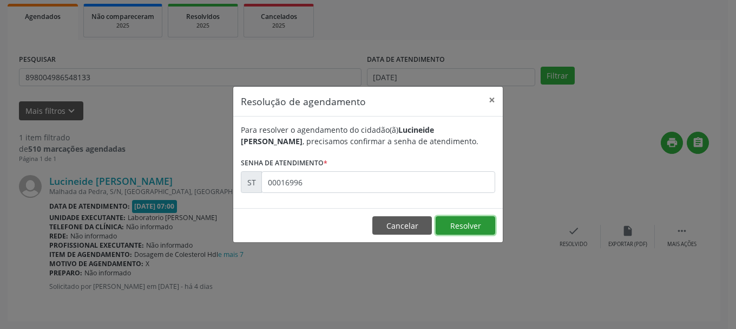
click at [468, 225] on button "Resolver" at bounding box center [466, 225] width 60 height 18
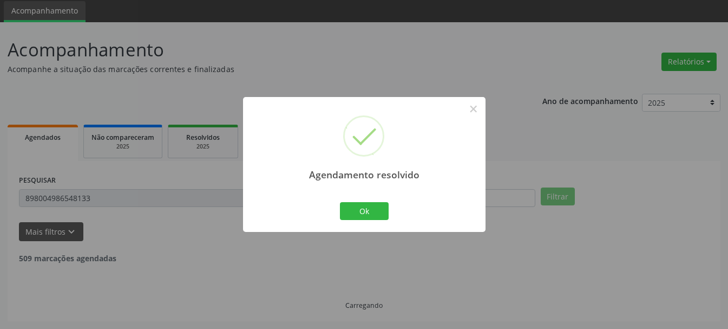
scroll to position [3, 0]
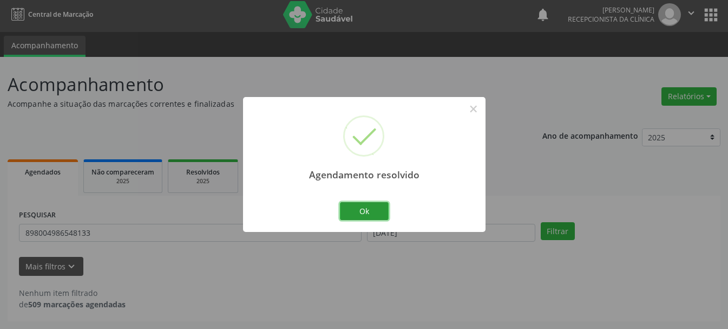
drag, startPoint x: 365, startPoint y: 206, endPoint x: 333, endPoint y: 223, distance: 36.8
click at [366, 206] on button "Ok" at bounding box center [364, 211] width 49 height 18
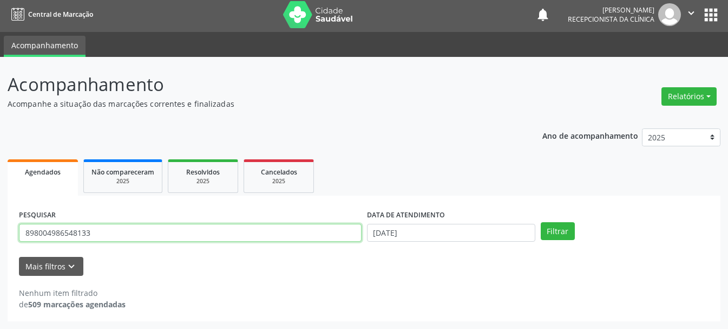
click at [329, 225] on input "898004986548133" at bounding box center [190, 233] width 343 height 18
type input "8"
type input "161240354730009"
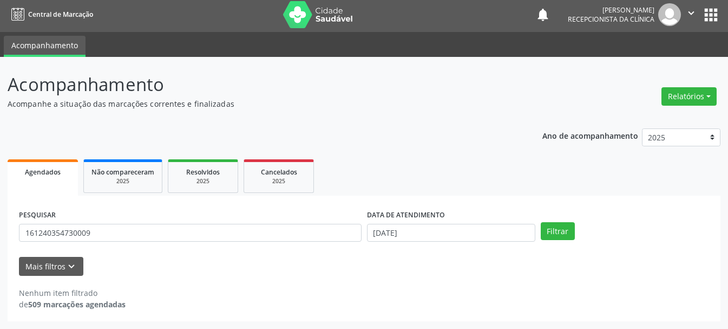
click at [539, 228] on div "Filtrar" at bounding box center [625, 231] width 174 height 18
click at [542, 228] on button "Filtrar" at bounding box center [558, 231] width 34 height 18
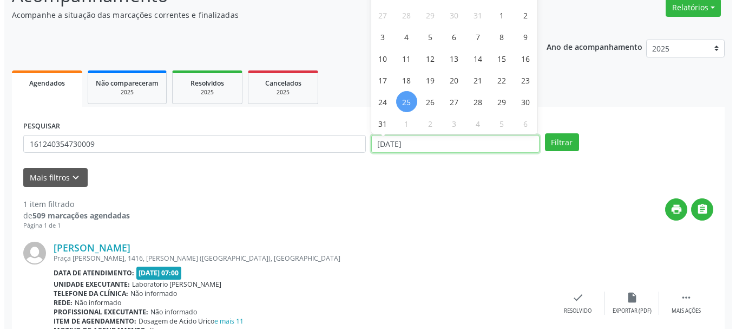
scroll to position [158, 0]
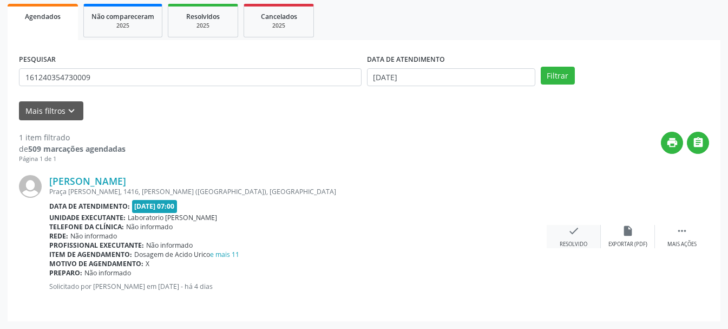
click at [574, 233] on icon "check" at bounding box center [574, 231] width 12 height 12
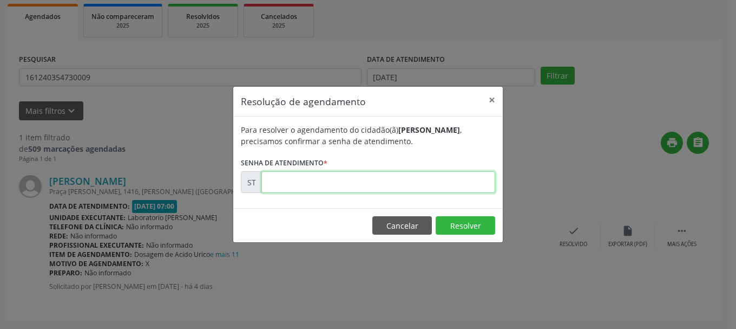
click at [428, 193] on input "text" at bounding box center [378, 182] width 234 height 22
type input "00016903"
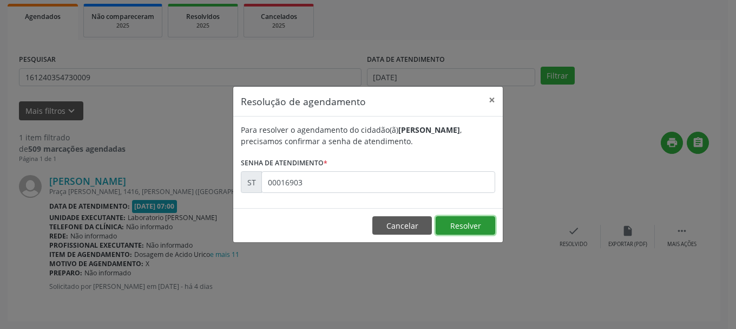
click at [465, 219] on button "Resolver" at bounding box center [466, 225] width 60 height 18
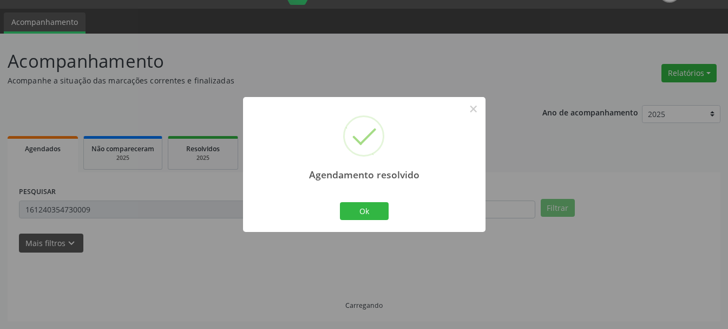
scroll to position [3, 0]
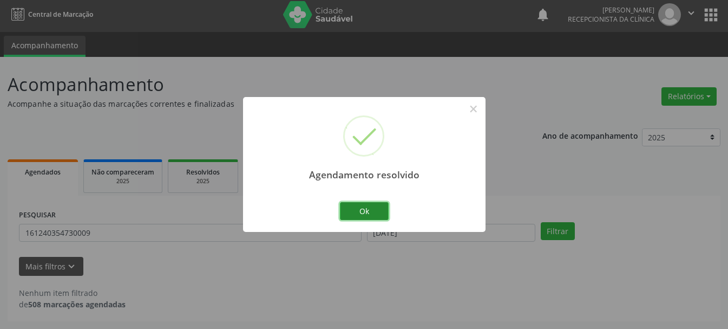
click at [383, 210] on button "Ok" at bounding box center [364, 211] width 49 height 18
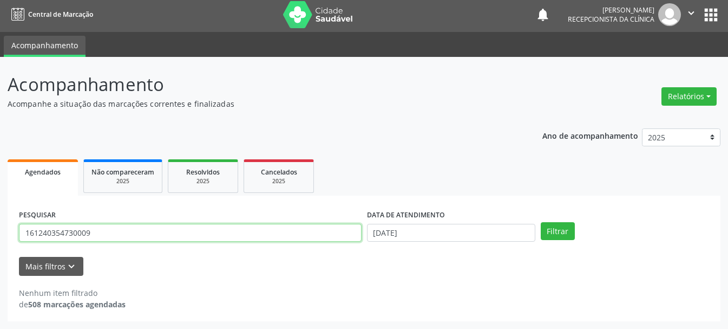
click at [337, 238] on input "161240354730009" at bounding box center [190, 233] width 343 height 18
type input "1"
type input "898003741819702"
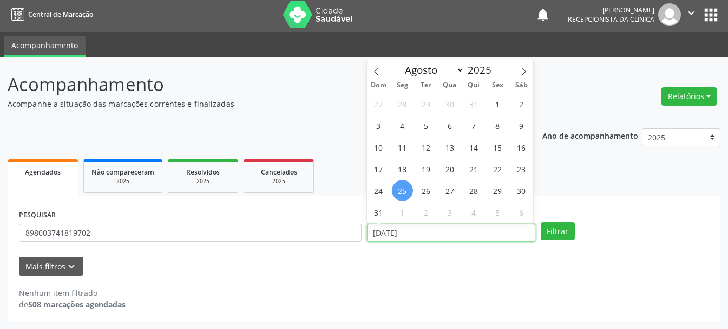
click at [476, 234] on input "[DATE]" at bounding box center [451, 233] width 168 height 18
click at [453, 164] on span "20" at bounding box center [449, 168] width 21 height 21
type input "[DATE]"
click at [453, 164] on span "20" at bounding box center [449, 168] width 21 height 21
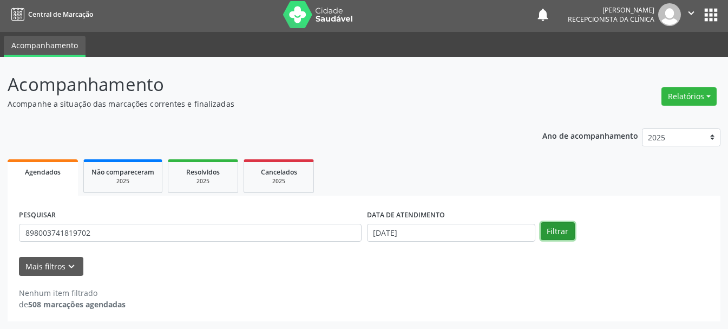
click at [544, 231] on button "Filtrar" at bounding box center [558, 231] width 34 height 18
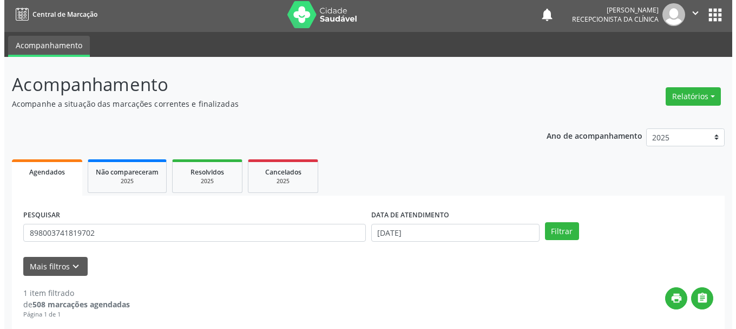
scroll to position [158, 0]
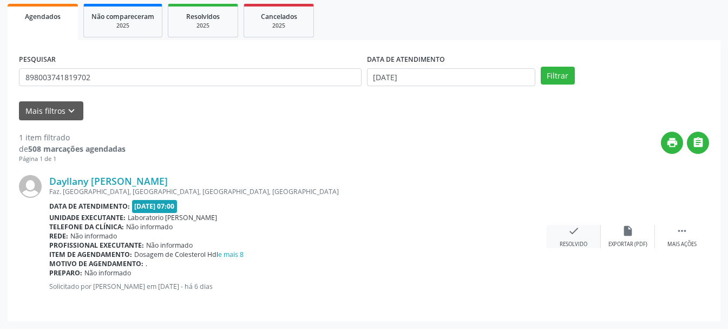
click at [581, 238] on div "check Resolvido" at bounding box center [574, 236] width 54 height 23
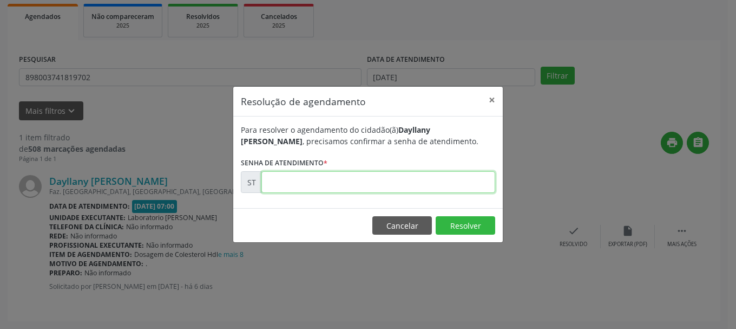
click at [405, 183] on input "text" at bounding box center [378, 182] width 234 height 22
type input "00016659"
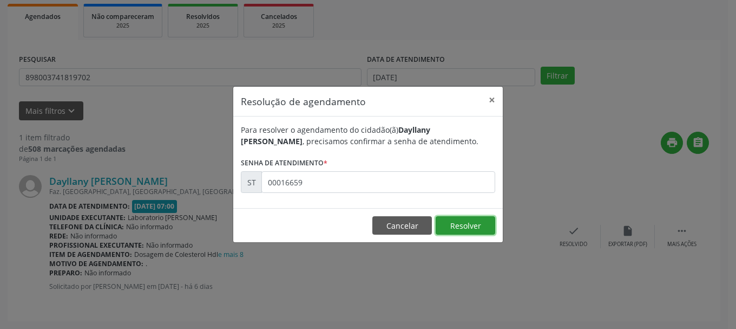
click at [455, 226] on button "Resolver" at bounding box center [466, 225] width 60 height 18
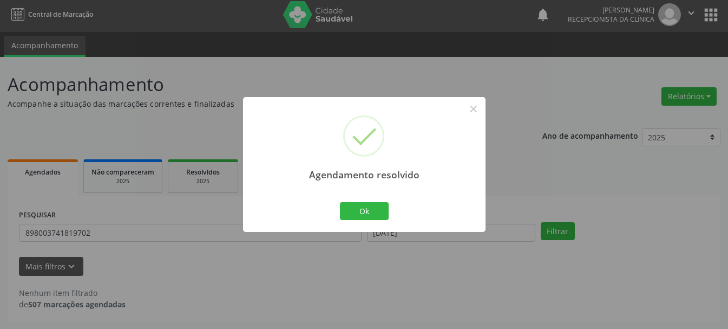
scroll to position [3, 0]
drag, startPoint x: 387, startPoint y: 212, endPoint x: 319, endPoint y: 213, distance: 68.2
click at [385, 212] on button "Ok" at bounding box center [364, 211] width 49 height 18
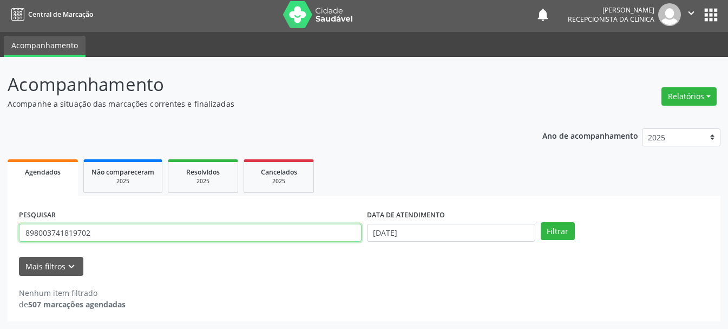
click at [310, 233] on input "898003741819702" at bounding box center [190, 233] width 343 height 18
click at [319, 226] on input "898003741819702" at bounding box center [190, 233] width 343 height 18
type input "898003430921963"
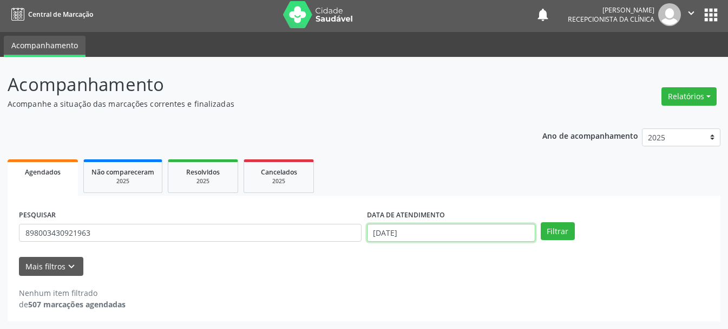
click at [433, 235] on input "[DATE]" at bounding box center [451, 233] width 168 height 18
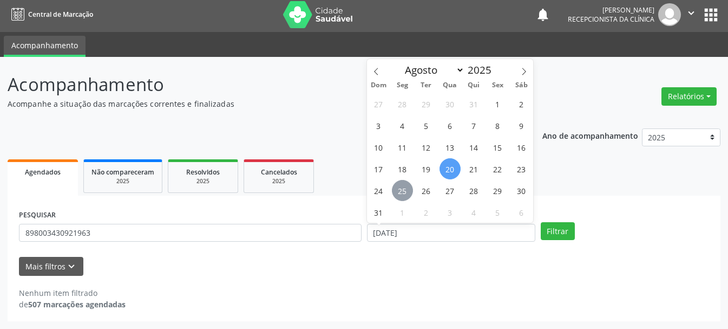
click at [395, 194] on span "25" at bounding box center [402, 190] width 21 height 21
type input "[DATE]"
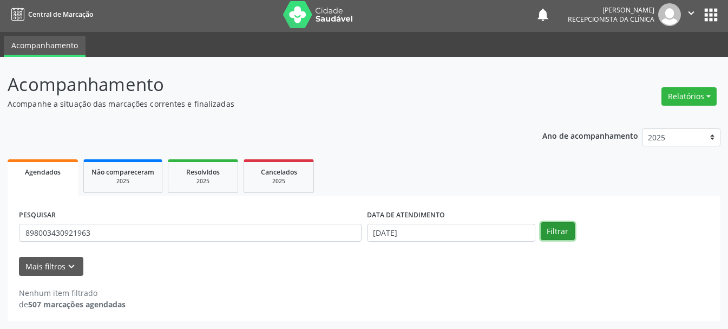
click at [572, 232] on button "Filtrar" at bounding box center [558, 231] width 34 height 18
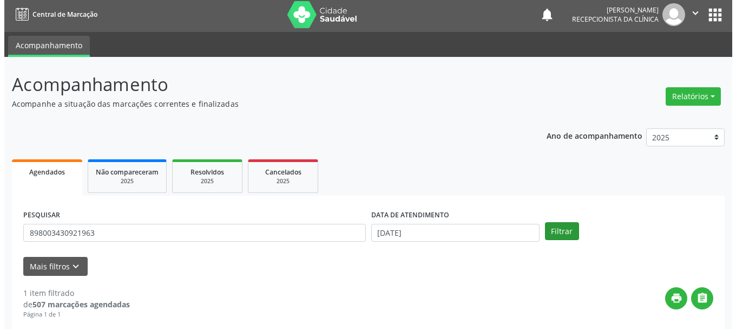
scroll to position [158, 0]
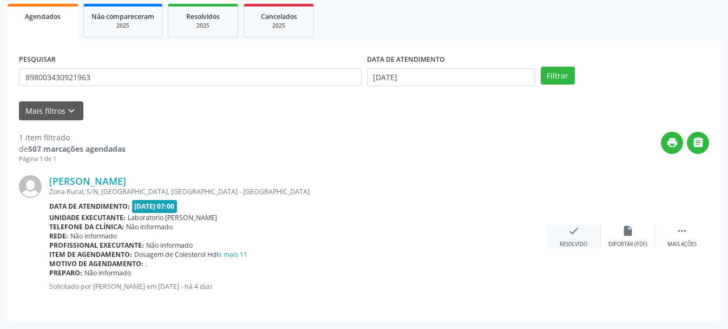
click at [585, 238] on div "check Resolvido" at bounding box center [574, 236] width 54 height 23
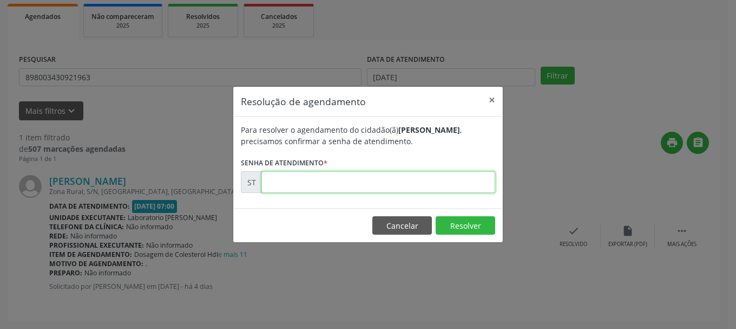
click at [424, 188] on input "text" at bounding box center [378, 182] width 234 height 22
type input "00017004"
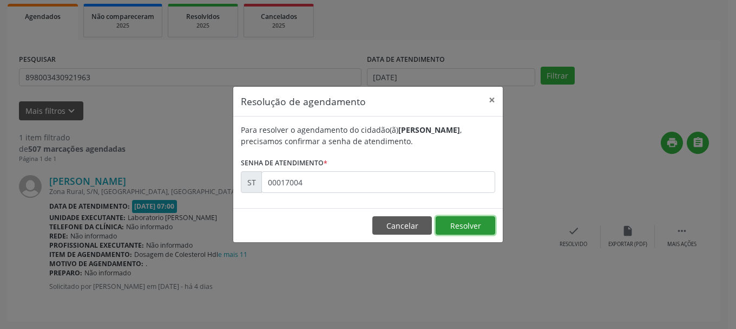
click at [454, 224] on button "Resolver" at bounding box center [466, 225] width 60 height 18
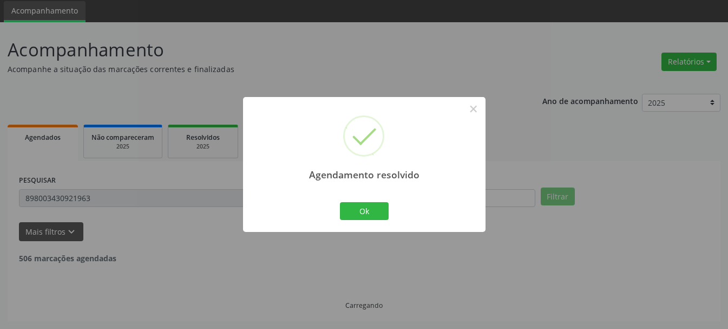
scroll to position [3, 0]
